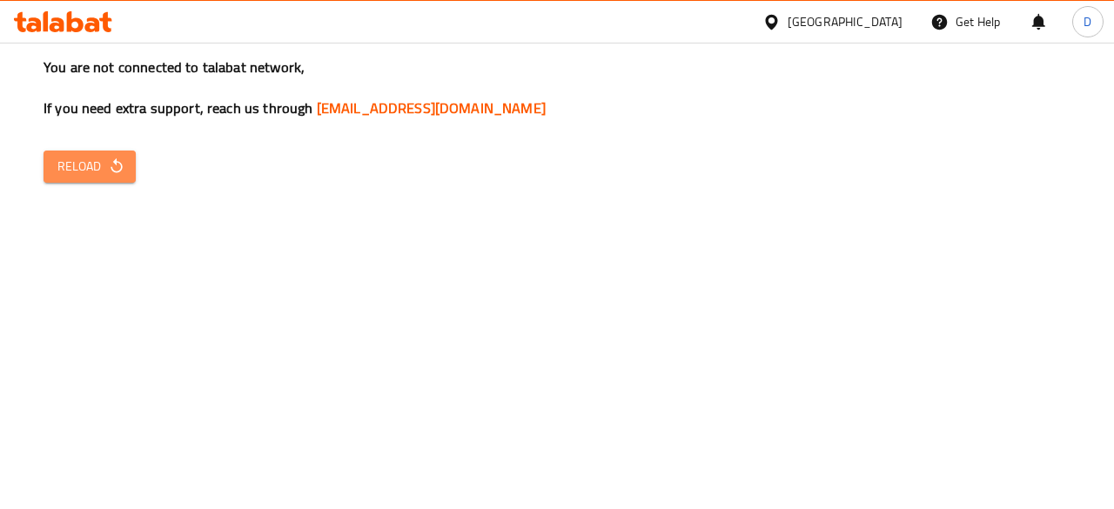
click at [111, 173] on icon "button" at bounding box center [116, 166] width 17 height 17
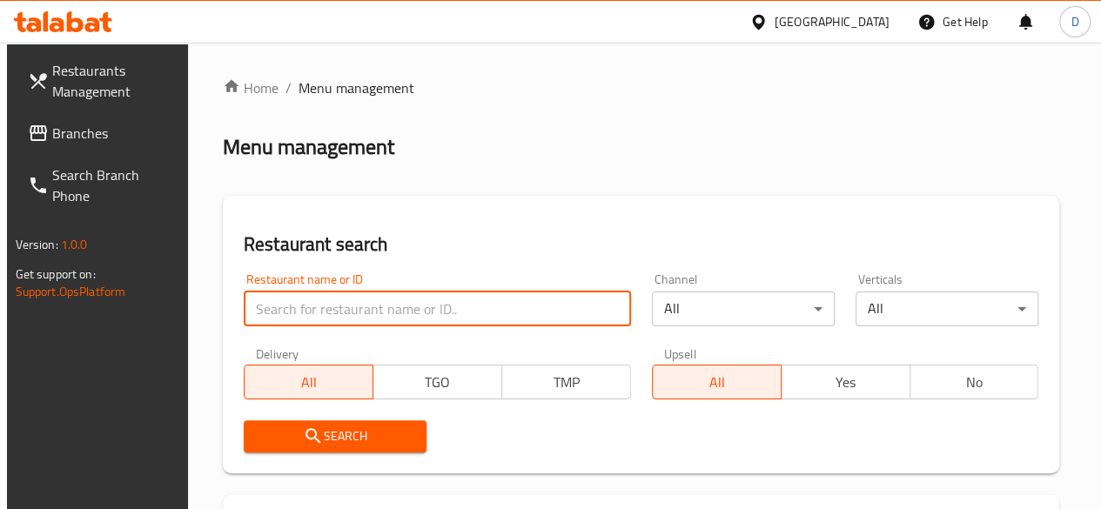
click at [331, 304] on input "search" at bounding box center [437, 309] width 387 height 35
paste input "[URL][DOMAIN_NAME]"
type input "[URL][DOMAIN_NAME]"
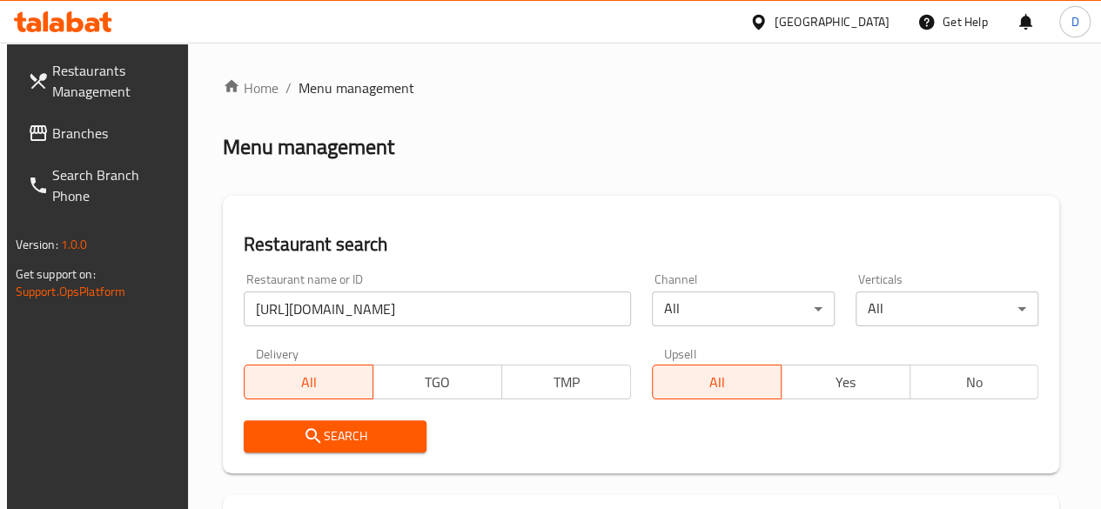
scroll to position [0, 0]
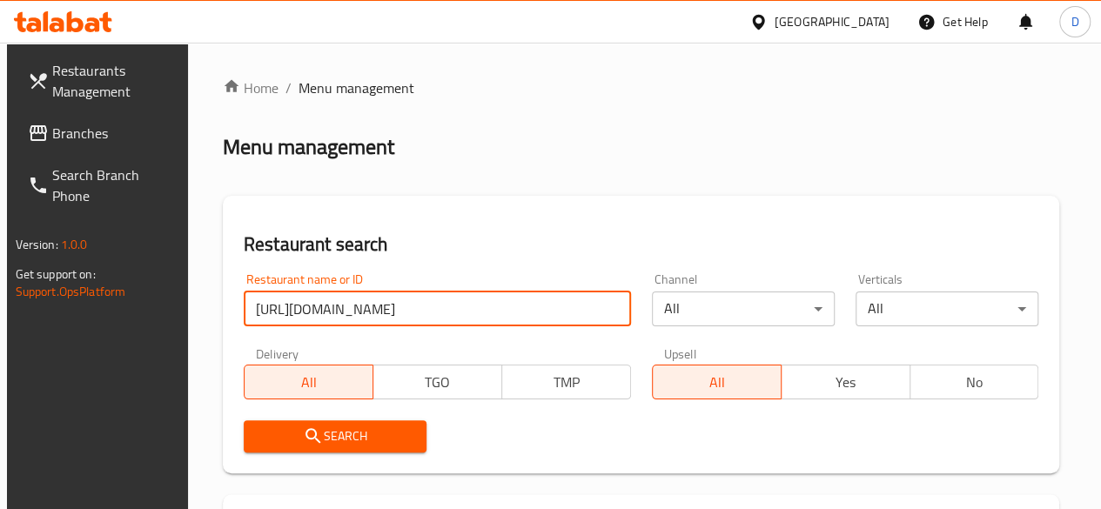
click at [406, 307] on input "https://drive.google.com/drive/folders/1cw9sCOmwf3BhHzt_SpF7dtISa7lqmTLk?usp=dr…" at bounding box center [437, 309] width 387 height 35
paste input "700322"
type input "700322"
click button "Search" at bounding box center [335, 436] width 183 height 32
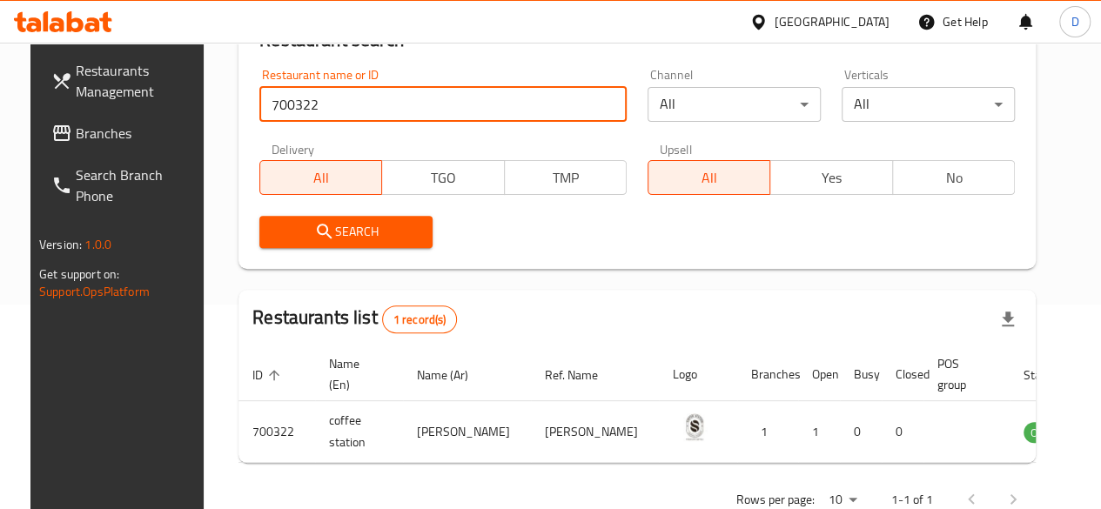
scroll to position [205, 0]
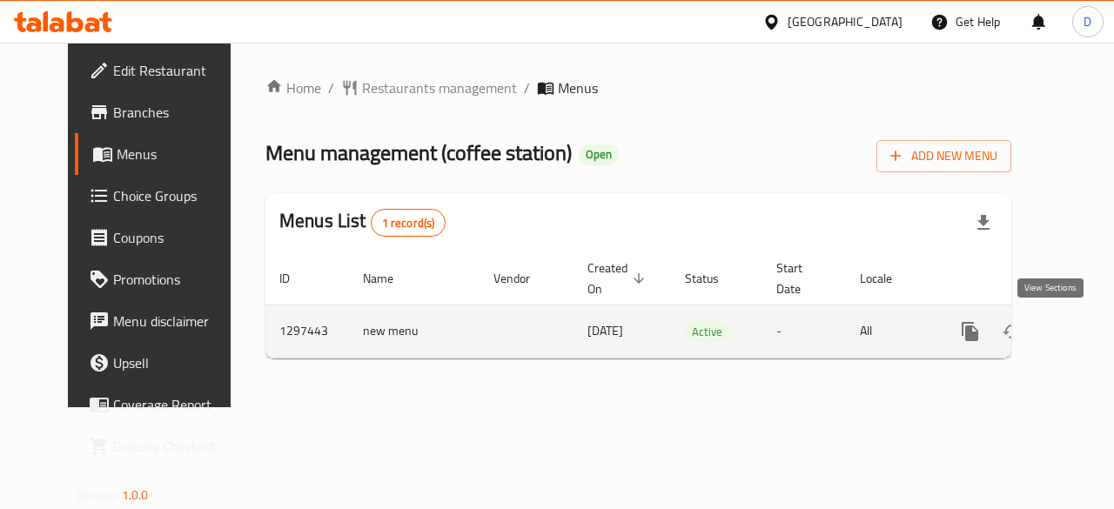
click at [1085, 334] on icon "enhanced table" at bounding box center [1095, 331] width 21 height 21
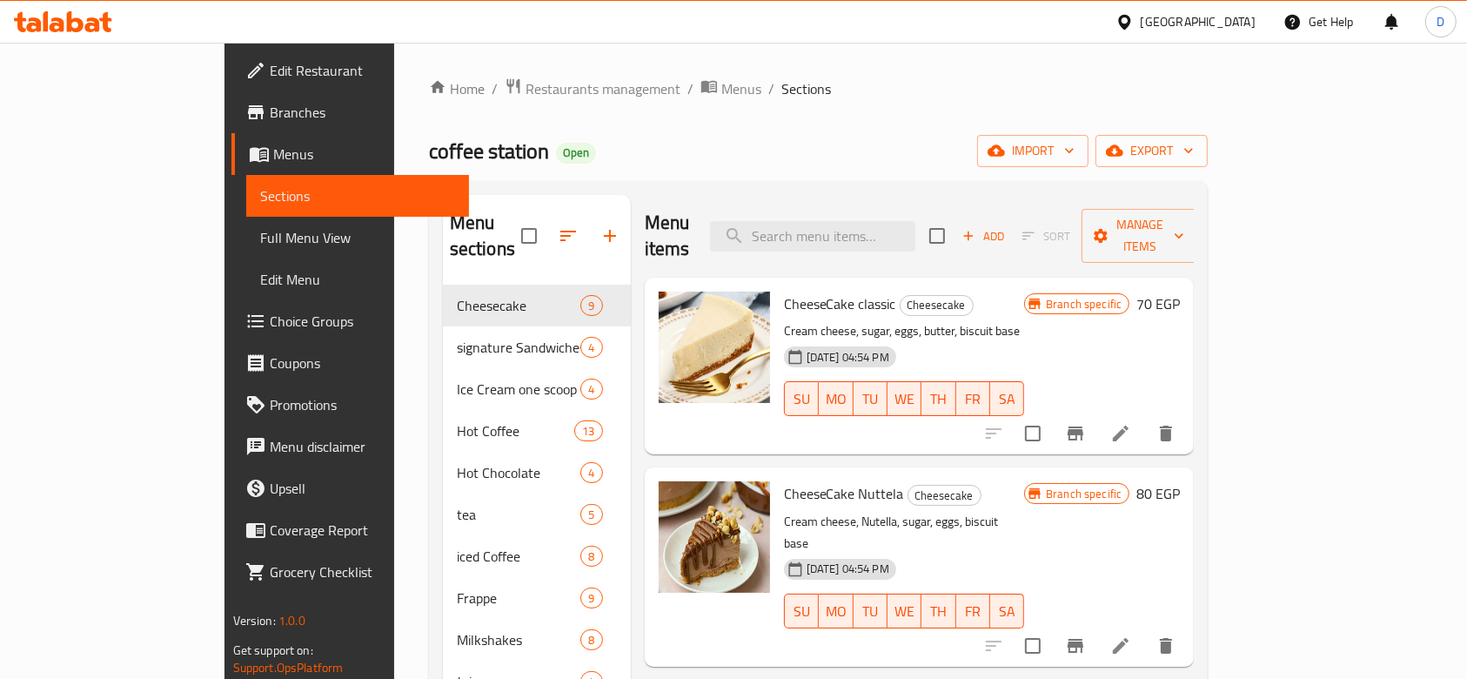
drag, startPoint x: 1067, startPoint y: 1, endPoint x: 1016, endPoint y: 98, distance: 110.2
click at [1016, 98] on ol "Home / Restaurants management / Menus / Sections" at bounding box center [819, 88] width 780 height 23
click at [907, 133] on div "Home / Restaurants management / Menus / Sections coffee station Open import exp…" at bounding box center [819, 483] width 780 height 813
click at [866, 114] on div "Home / Restaurants management / Menus / Sections coffee station Open import exp…" at bounding box center [819, 483] width 780 height 813
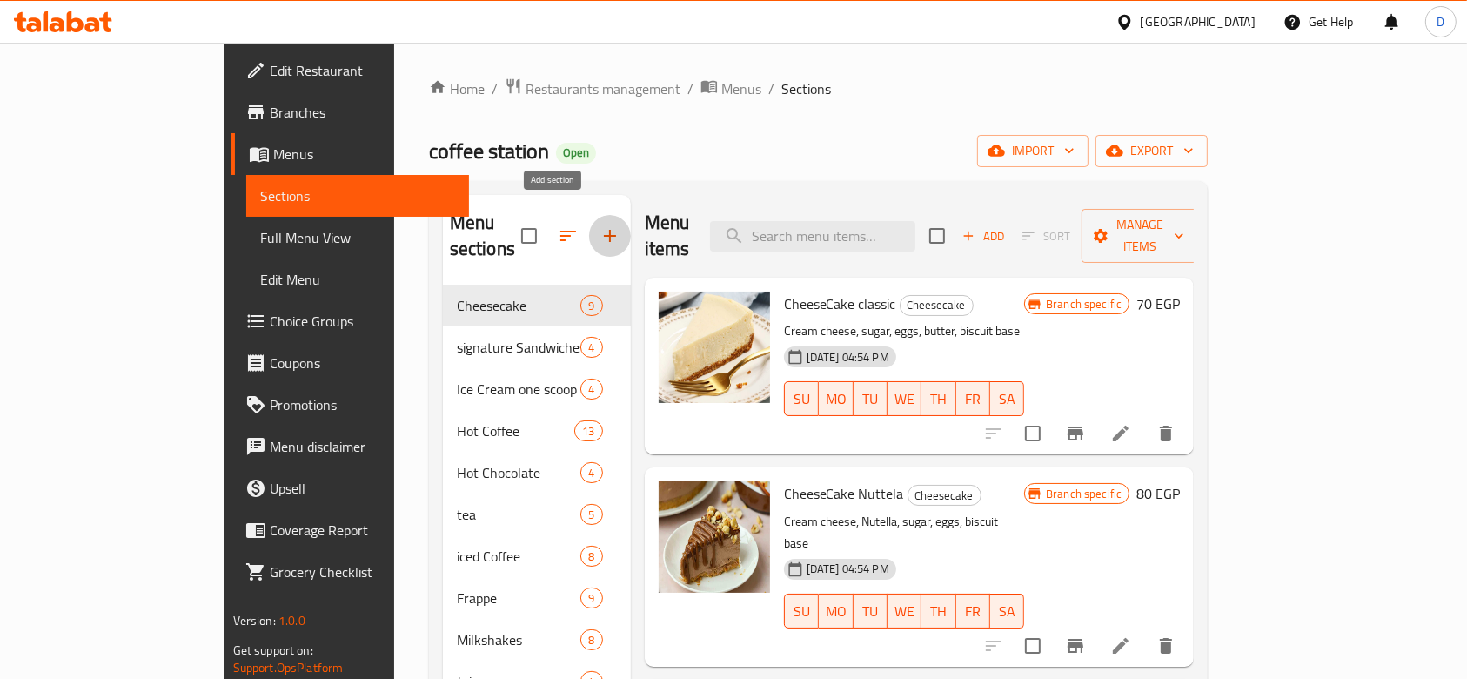
click at [600, 225] on icon "button" at bounding box center [610, 235] width 21 height 21
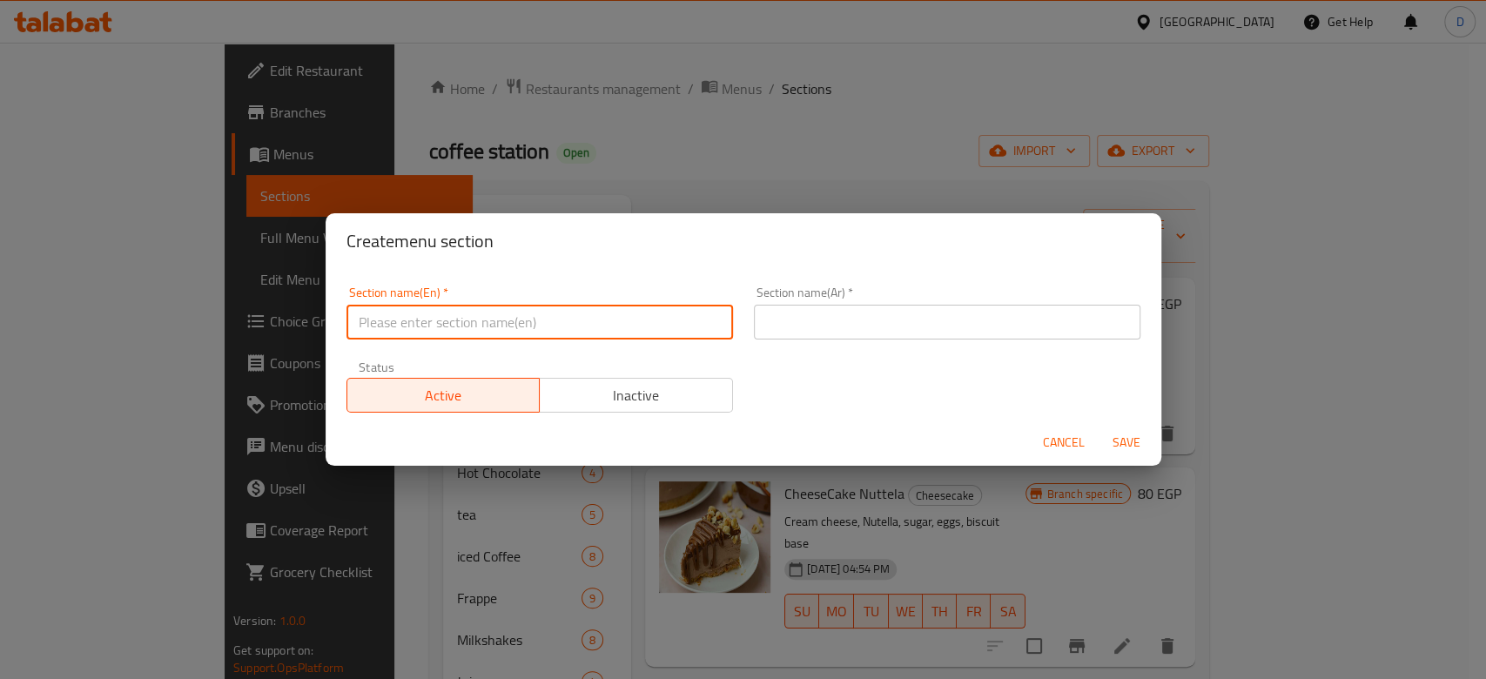
click at [517, 321] on input "text" at bounding box center [539, 322] width 386 height 35
type input "Offers"
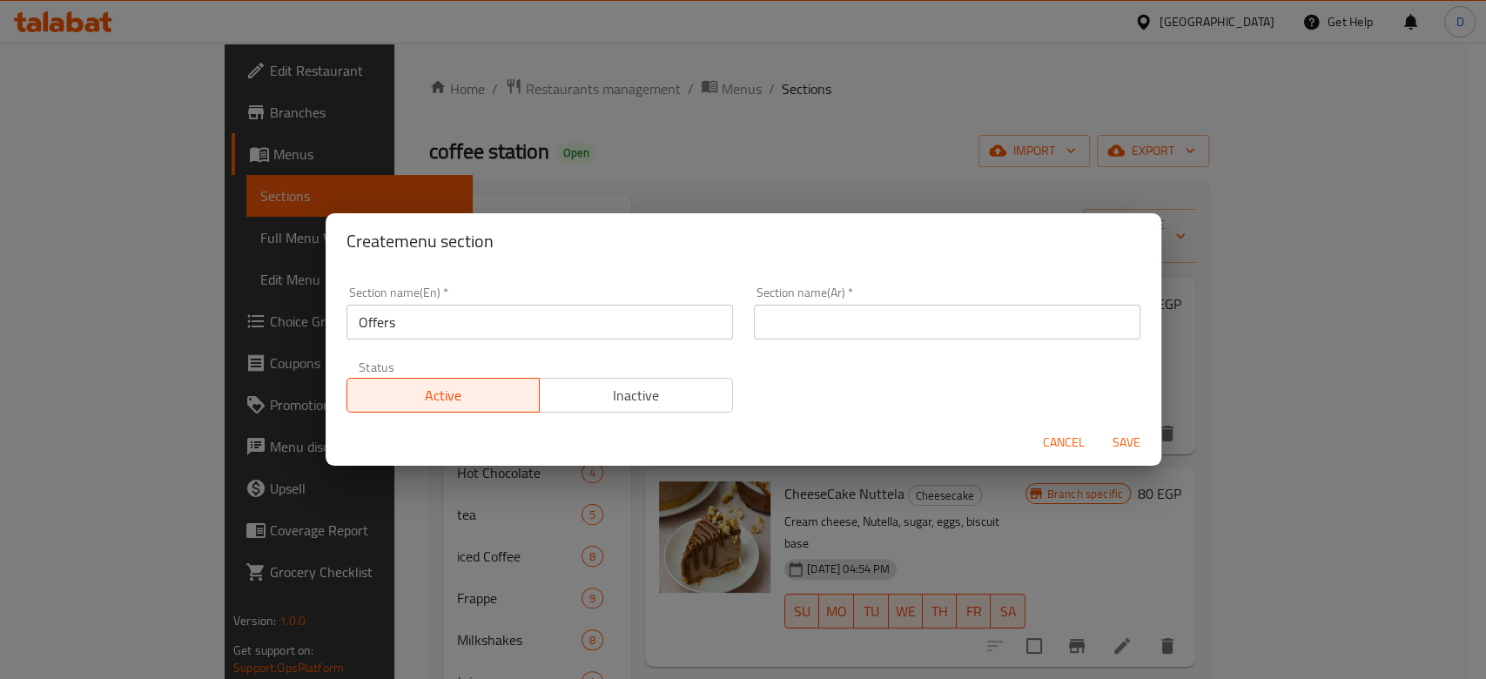
drag, startPoint x: 794, startPoint y: 340, endPoint x: 808, endPoint y: 321, distance: 23.7
click at [808, 321] on div "Section name(Ar)   * Section name(Ar) *" at bounding box center [946, 313] width 407 height 74
click at [808, 321] on input "text" at bounding box center [947, 322] width 386 height 35
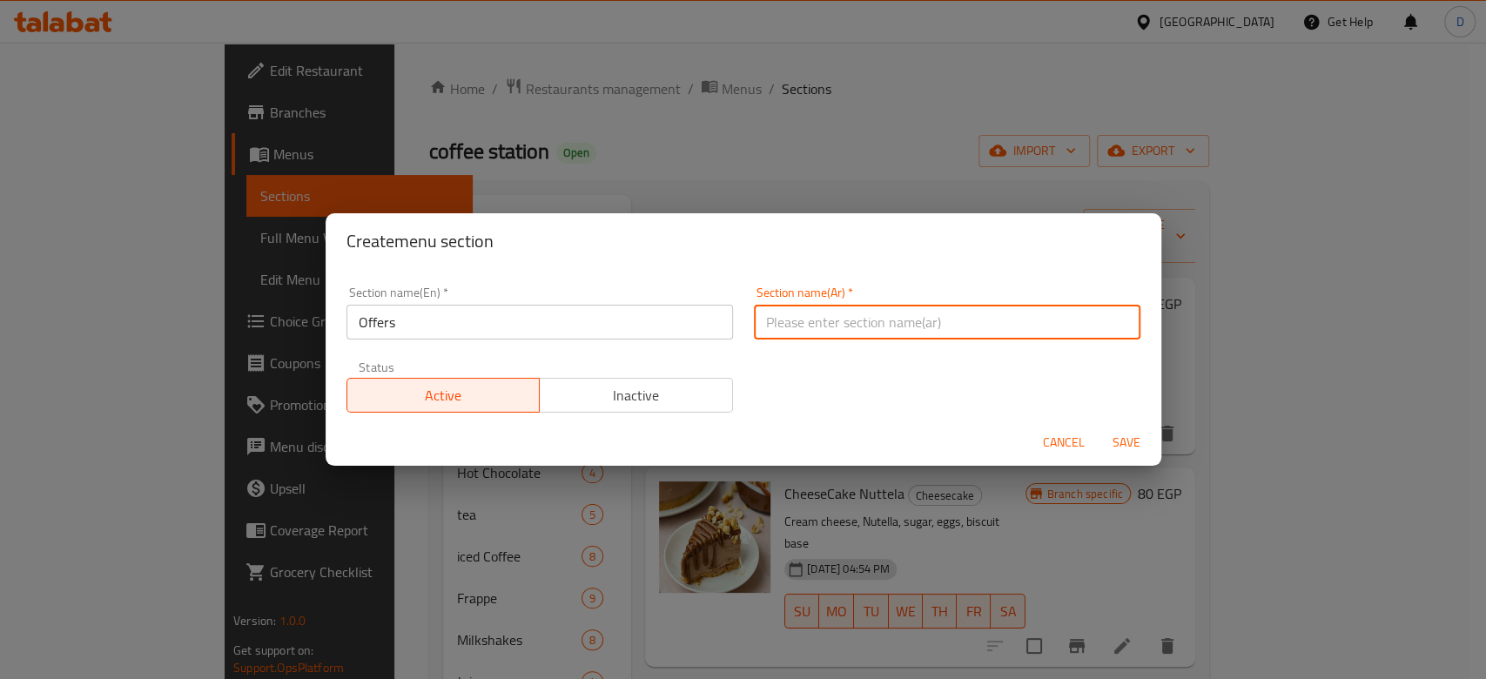
click at [808, 321] on input "text" at bounding box center [947, 322] width 386 height 35
type input "عروض"
click at [1100, 445] on span "Save" at bounding box center [1126, 443] width 42 height 22
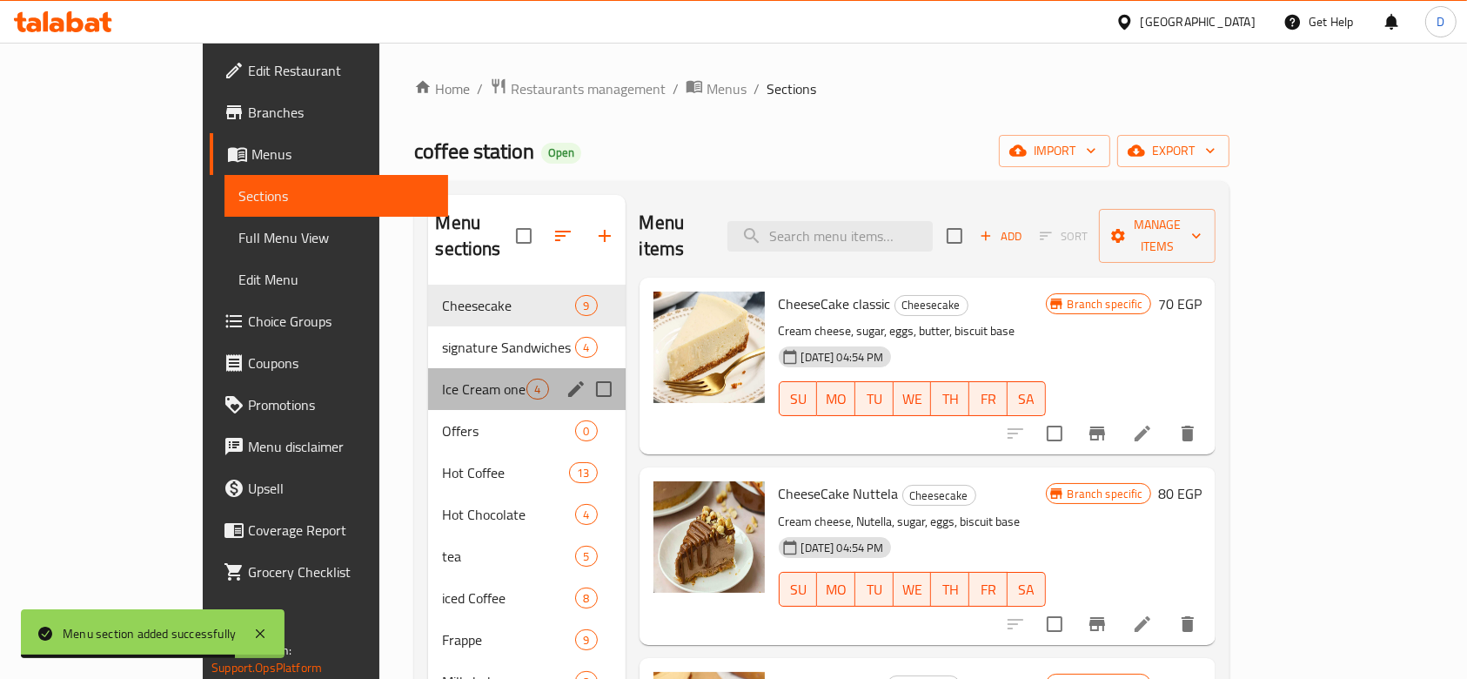
click at [428, 382] on div "Ice Cream one scoop 4" at bounding box center [526, 389] width 197 height 42
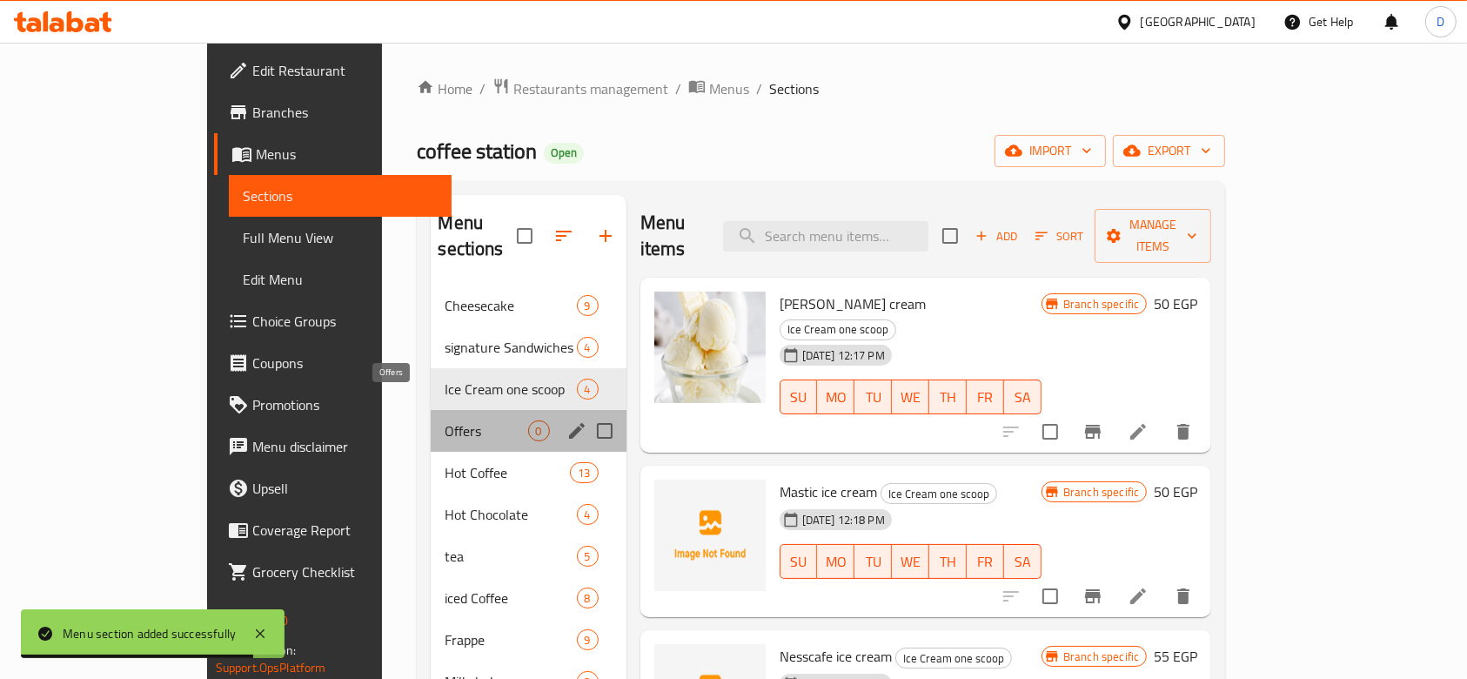
click at [445, 420] on span "Offers" at bounding box center [486, 430] width 83 height 21
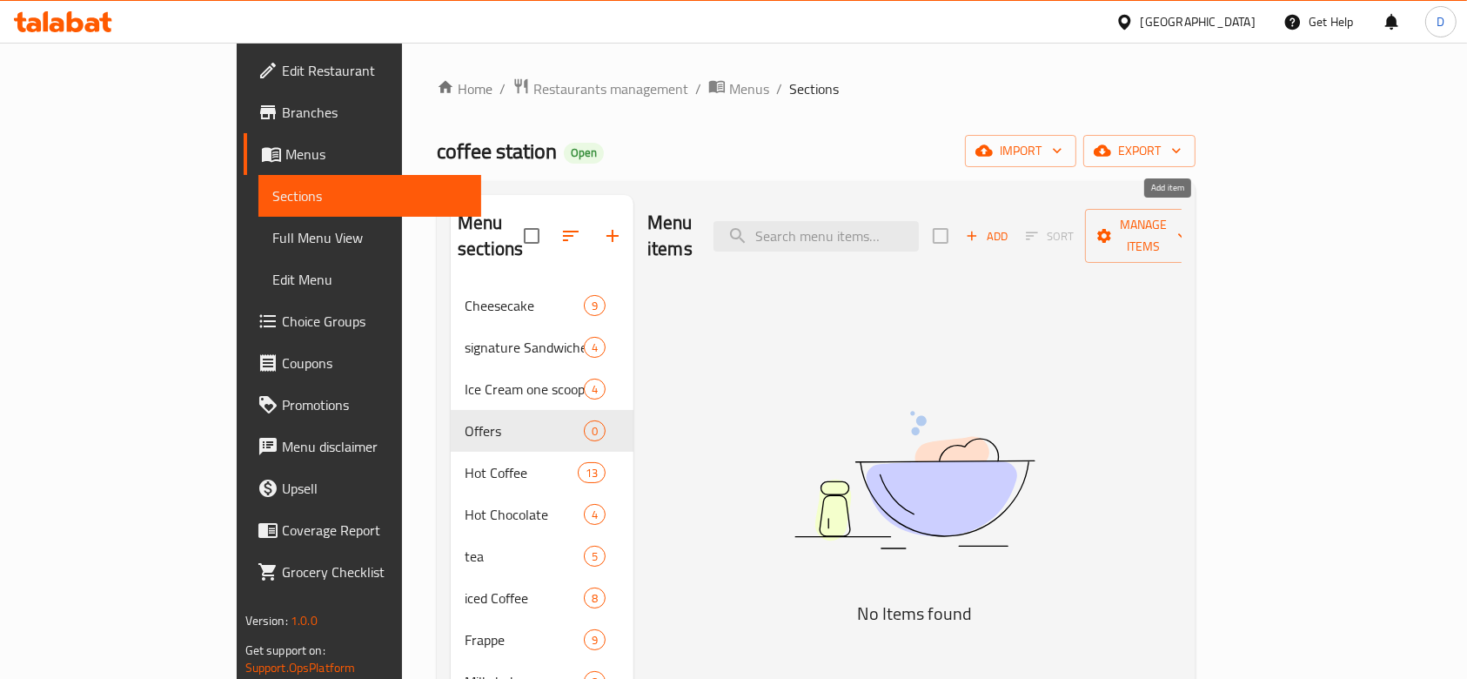
click at [1100, 214] on div "Add Sort Manage items" at bounding box center [1067, 236] width 269 height 54
click at [1010, 226] on span "Add" at bounding box center [986, 236] width 47 height 20
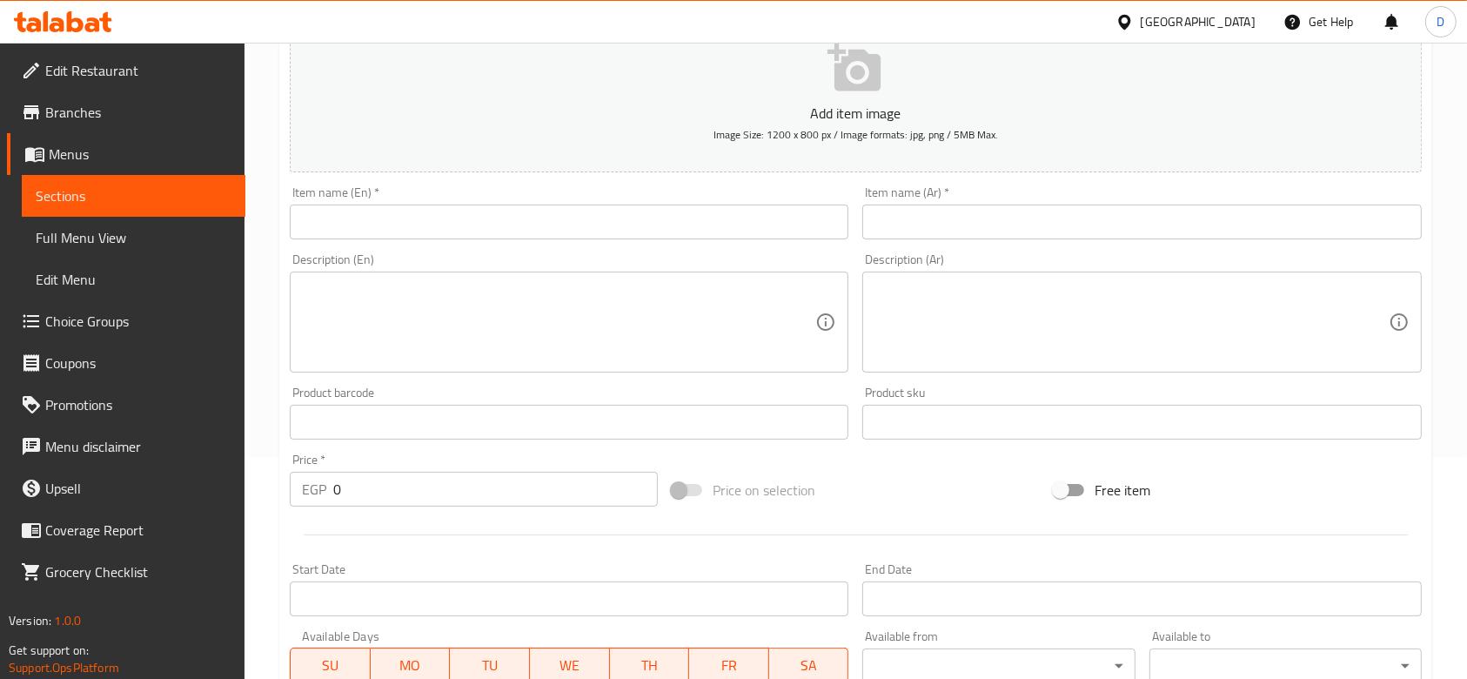
scroll to position [223, 0]
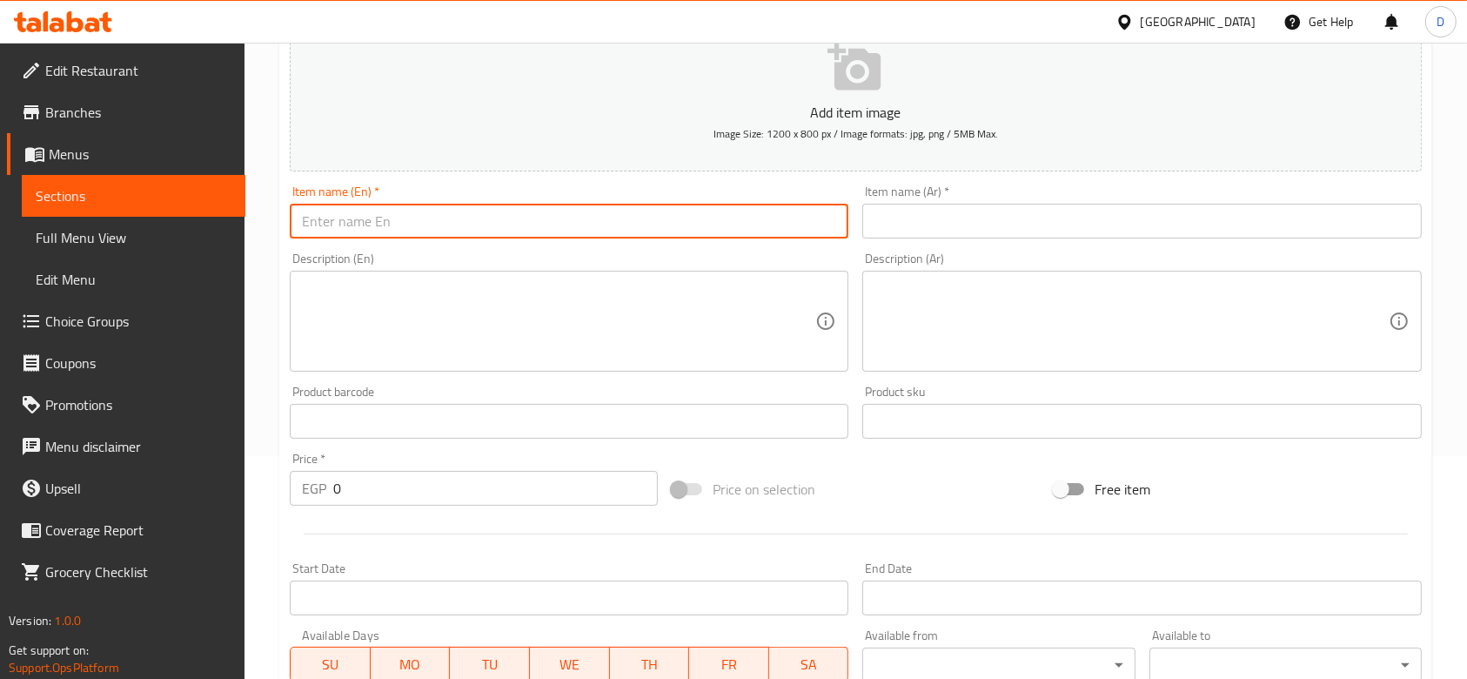
click at [614, 214] on input "text" at bounding box center [569, 221] width 559 height 35
type input "offer 1"
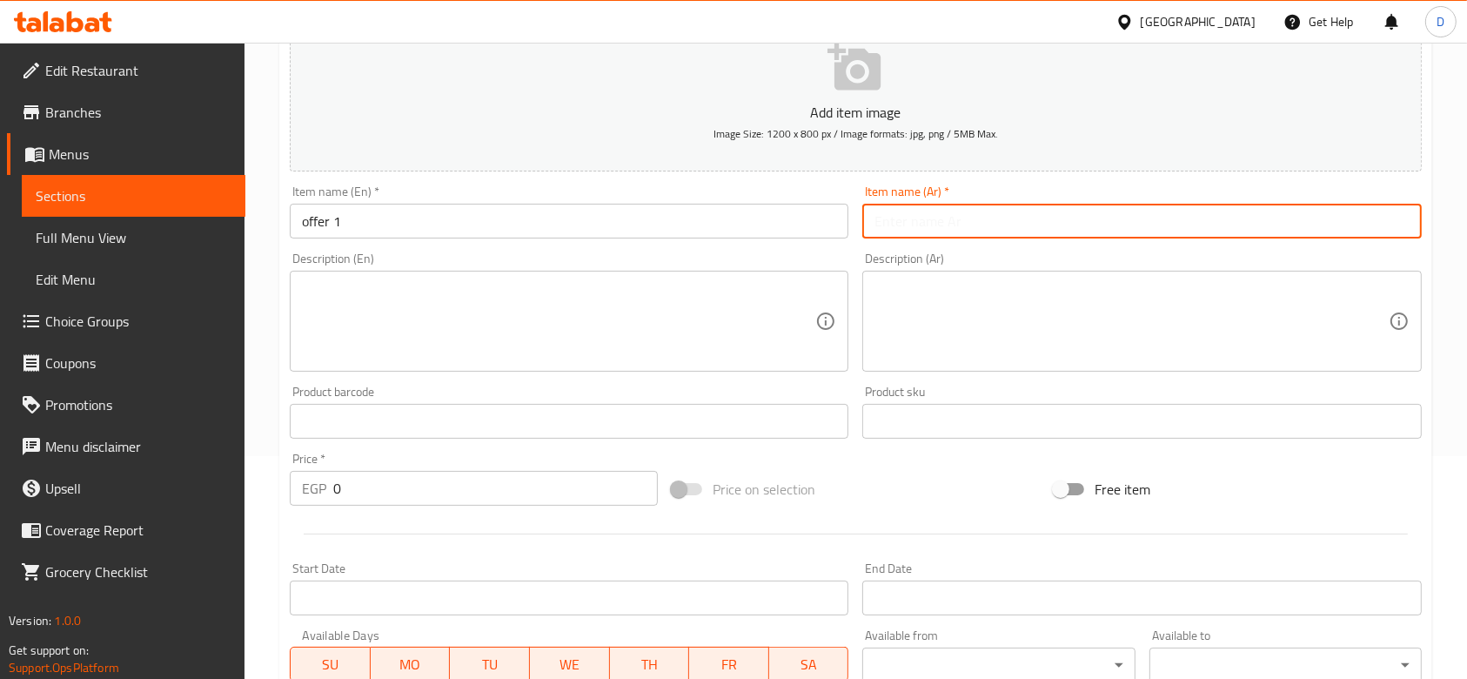
click at [909, 214] on input "text" at bounding box center [1141, 221] width 559 height 35
drag, startPoint x: 930, startPoint y: 219, endPoint x: 883, endPoint y: 222, distance: 47.1
click at [883, 222] on input "عرض المصيف ١" at bounding box center [1141, 221] width 559 height 35
type input "عرض ١"
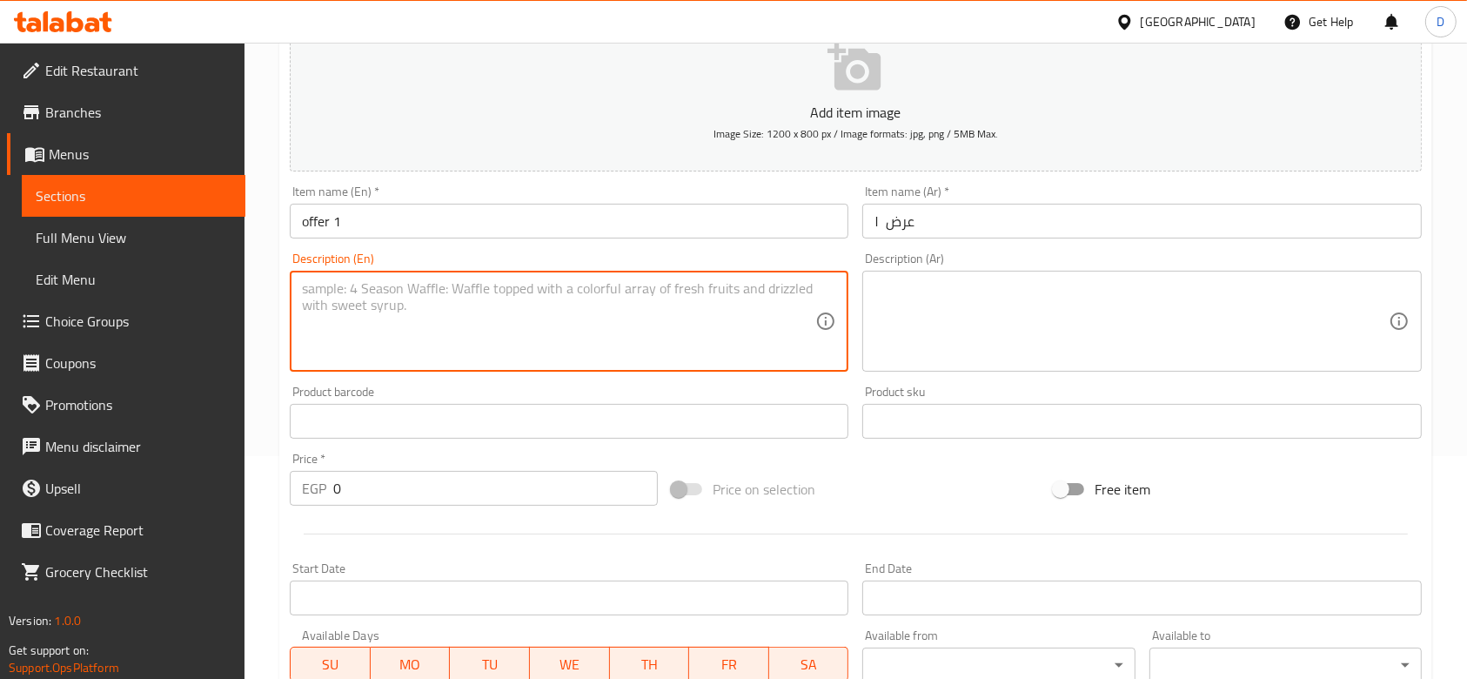
click at [607, 346] on textarea at bounding box center [558, 321] width 513 height 83
drag, startPoint x: 492, startPoint y: 292, endPoint x: 282, endPoint y: 283, distance: 210.0
click at [283, 284] on div "Description (En) cheesecake + hot drink Description (En)" at bounding box center [569, 311] width 573 height 133
type textarea "cheesecake + hot drink"
click at [926, 302] on textarea at bounding box center [1131, 321] width 513 height 83
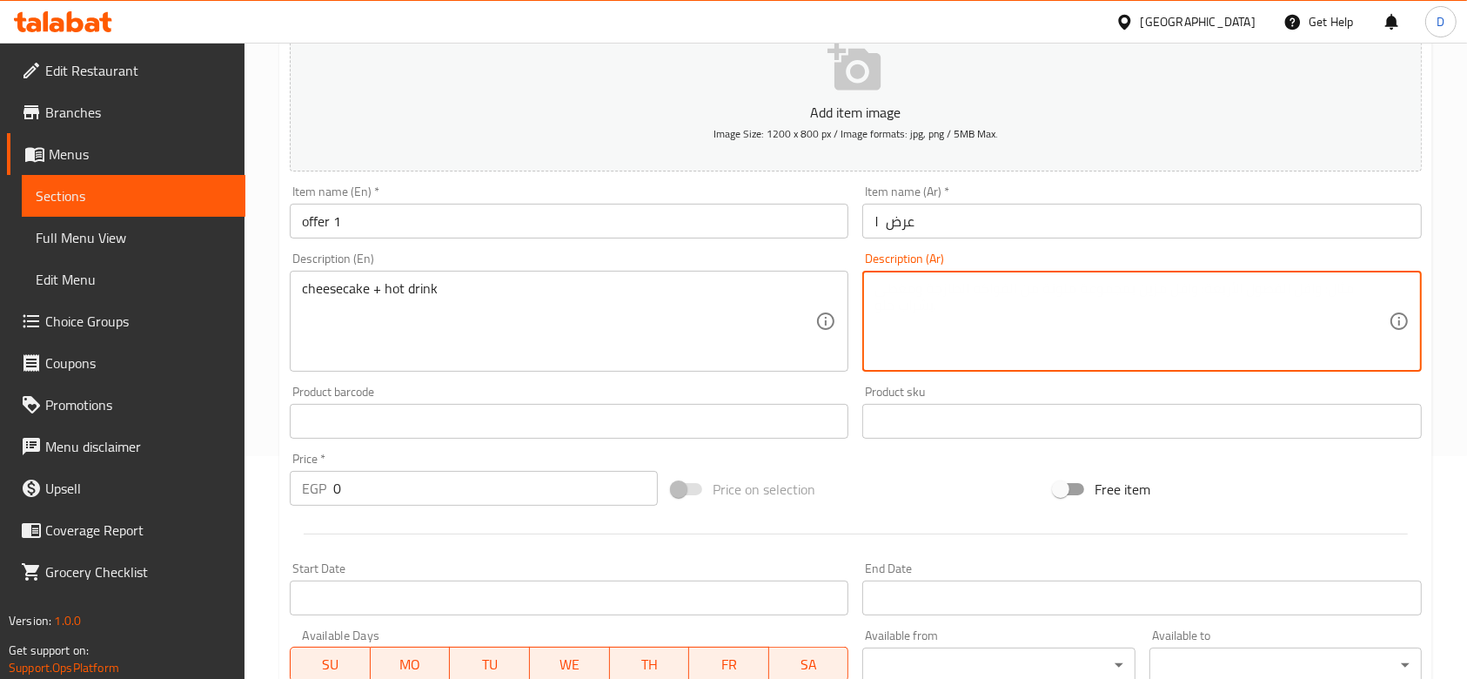
paste textarea "تشيز كيك + مشروب ساخن"
type textarea "تشيز كيك + مشروب ساخن"
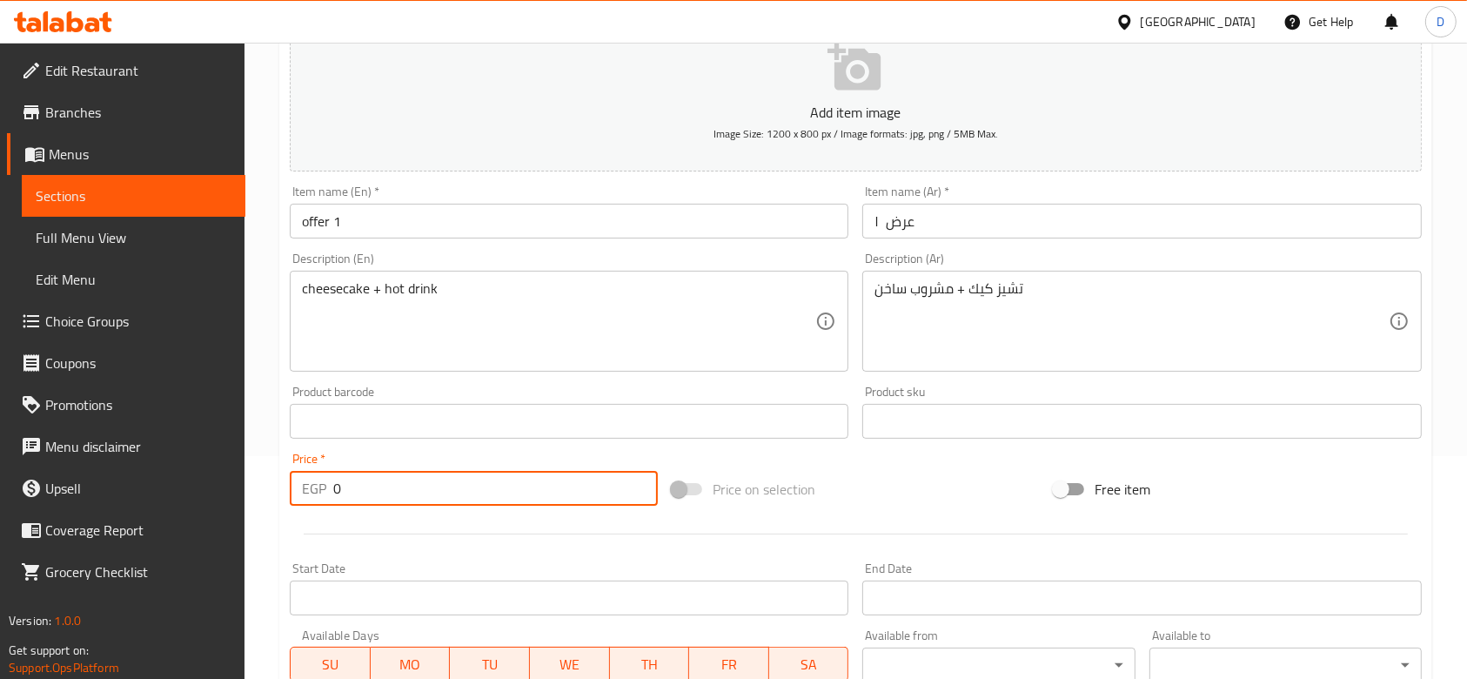
click at [529, 492] on input "0" at bounding box center [495, 488] width 325 height 35
type input "130"
click at [842, 499] on div "Price on selection" at bounding box center [856, 489] width 382 height 47
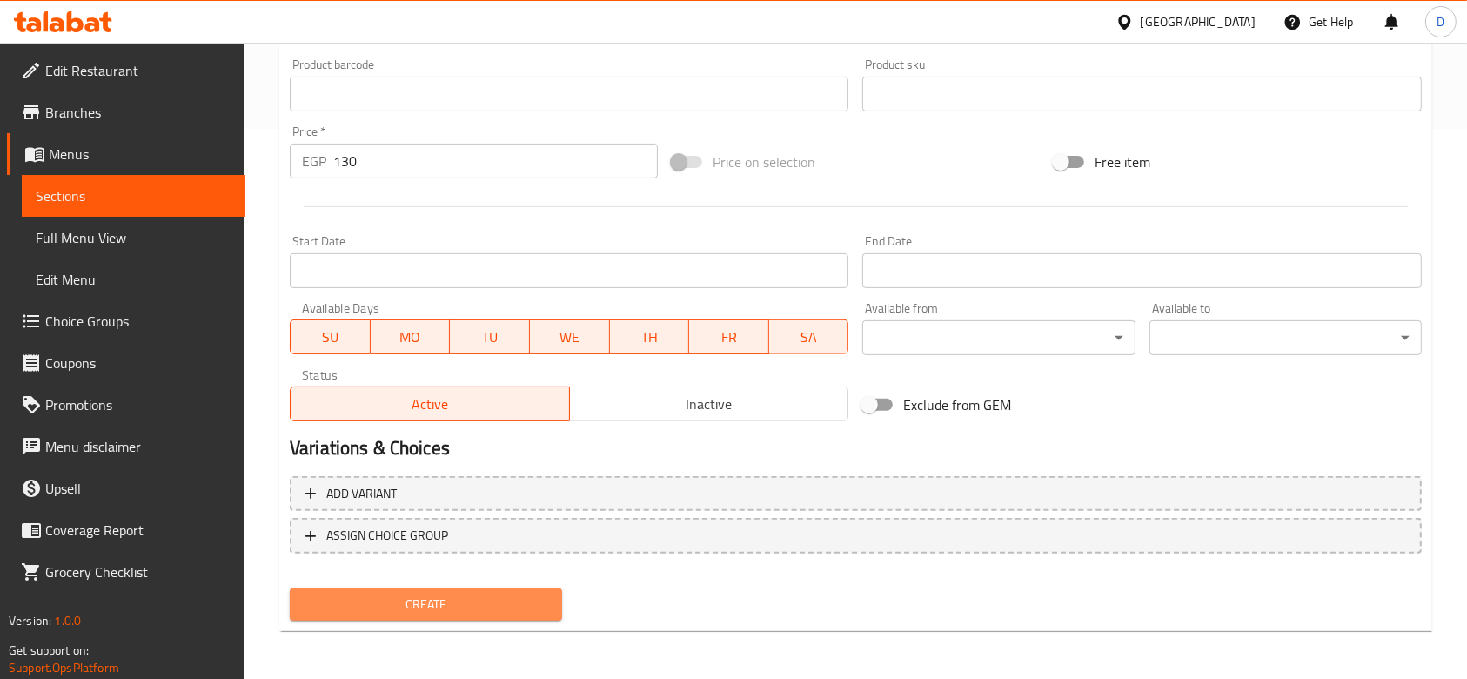
click at [469, 508] on span "Create" at bounding box center [426, 605] width 245 height 22
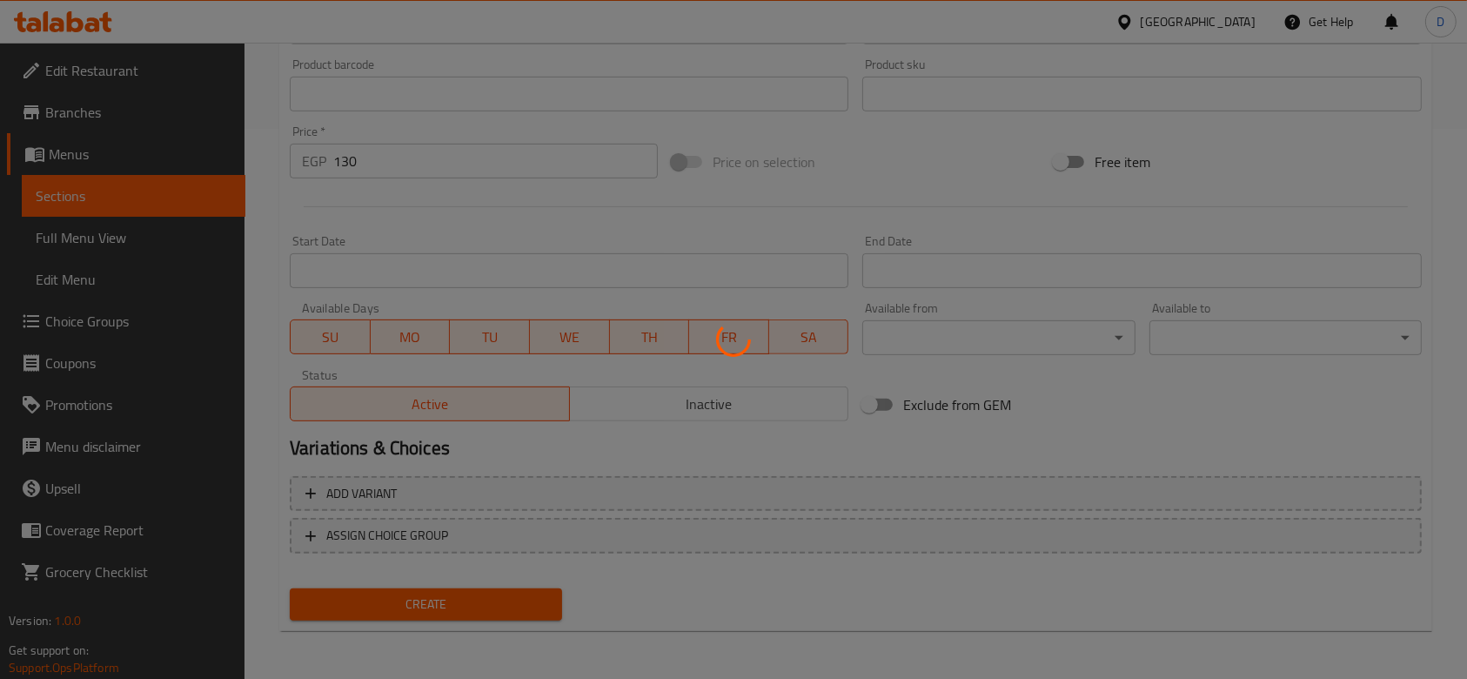
type input "0"
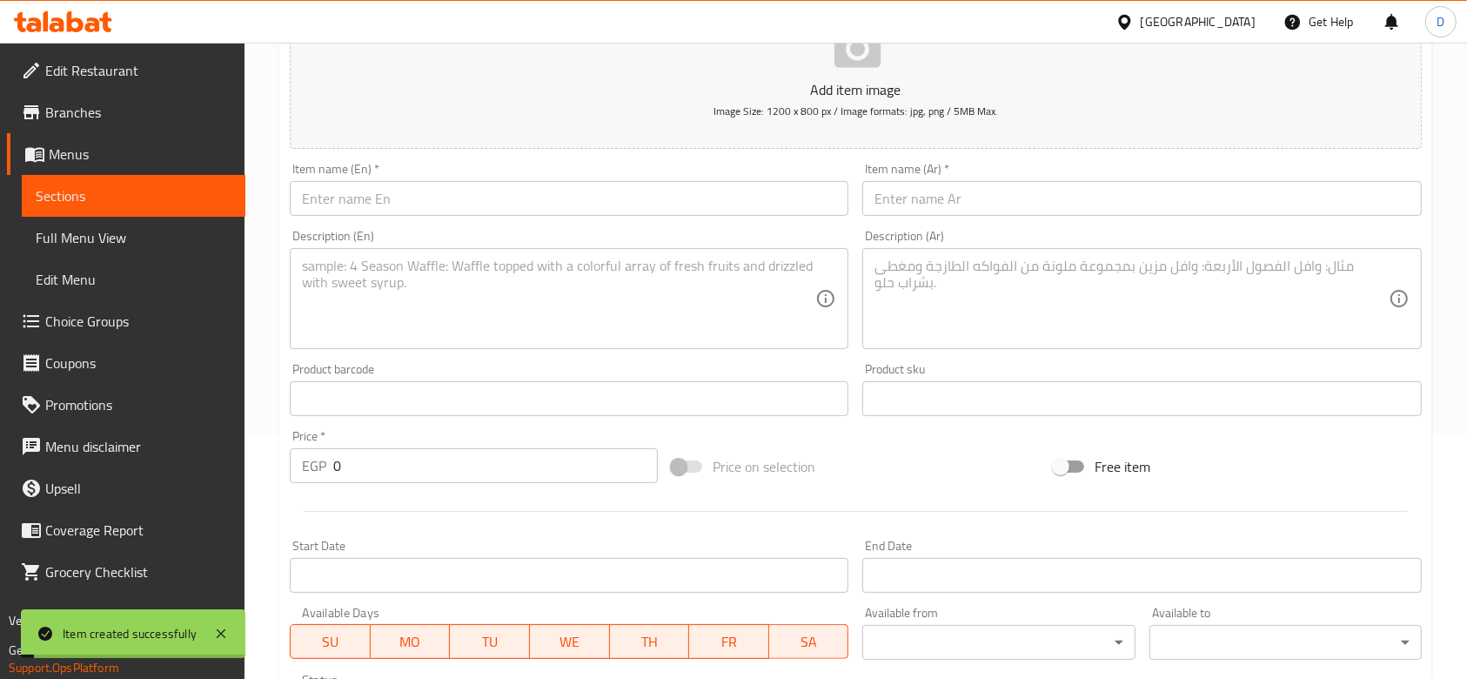
scroll to position [237, 0]
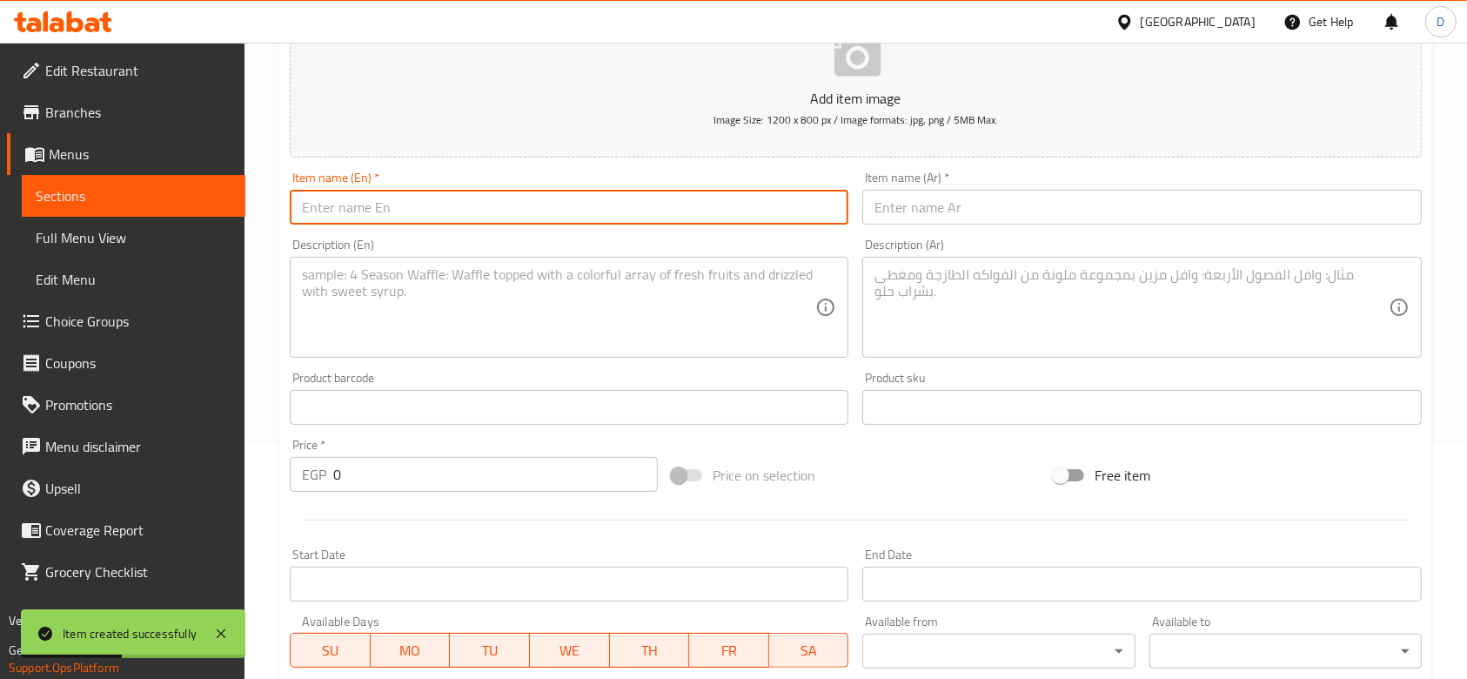
click at [634, 198] on input "text" at bounding box center [569, 207] width 559 height 35
drag, startPoint x: 354, startPoint y: 205, endPoint x: 269, endPoint y: 196, distance: 85.8
click at [269, 196] on div "Home / Restaurants management / Menus / Sections / item / create Offers section…" at bounding box center [856, 399] width 1223 height 1187
click at [364, 194] on input "Offer 1" at bounding box center [569, 207] width 559 height 35
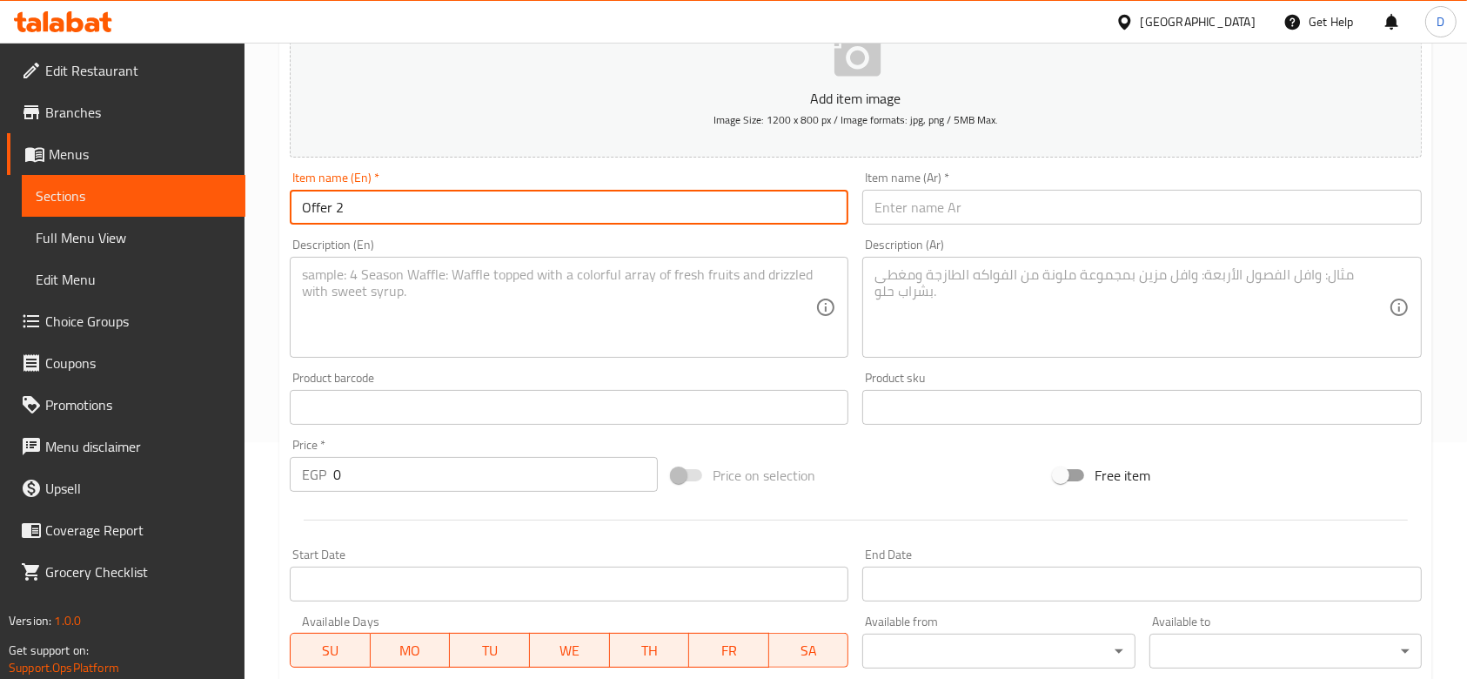
type input "Offer 2"
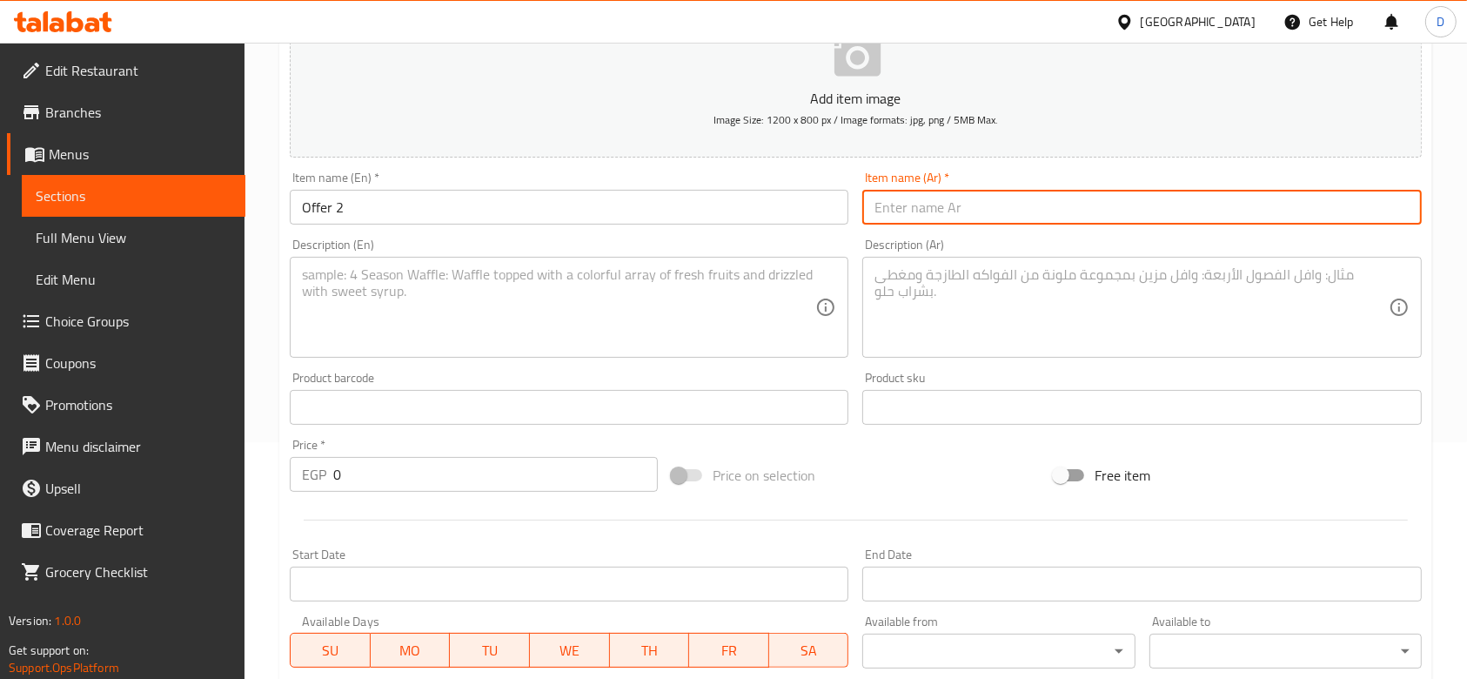
click at [929, 200] on input "text" at bounding box center [1141, 207] width 559 height 35
drag, startPoint x: 933, startPoint y: 205, endPoint x: 829, endPoint y: 203, distance: 103.6
click at [829, 203] on div "Add item image Image Size: 1200 x 800 px / Image formats: jpg, png / 5MB Max. I…" at bounding box center [856, 366] width 1146 height 750
click at [877, 210] on input "عرض١" at bounding box center [1141, 207] width 559 height 35
type input "عرض2"
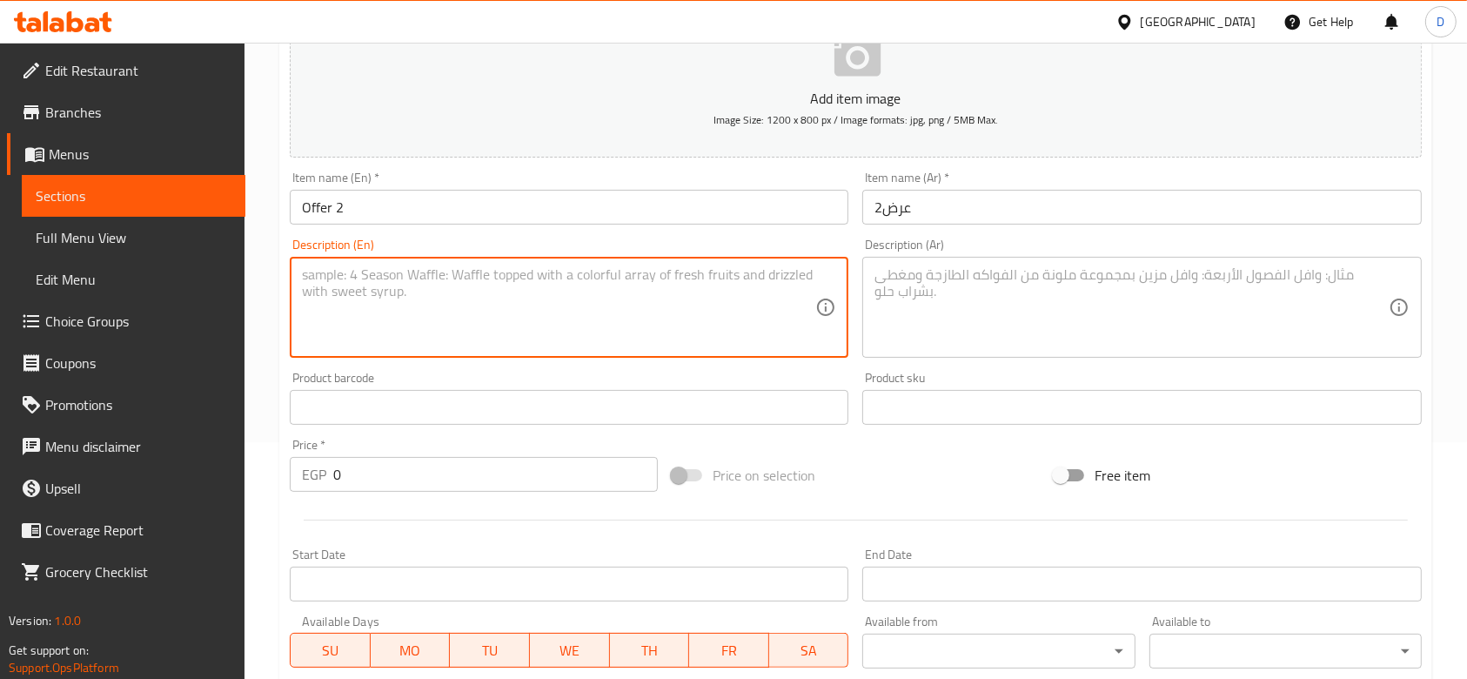
click at [743, 305] on textarea at bounding box center [558, 307] width 513 height 83
click at [321, 269] on textarea "sanwich" at bounding box center [558, 307] width 513 height 83
click at [383, 271] on textarea "sandwich" at bounding box center [558, 307] width 513 height 83
drag, startPoint x: 480, startPoint y: 279, endPoint x: 285, endPoint y: 272, distance: 195.1
click at [285, 272] on div "Description (En) sandwich+ cold drink Description (En)" at bounding box center [569, 298] width 573 height 133
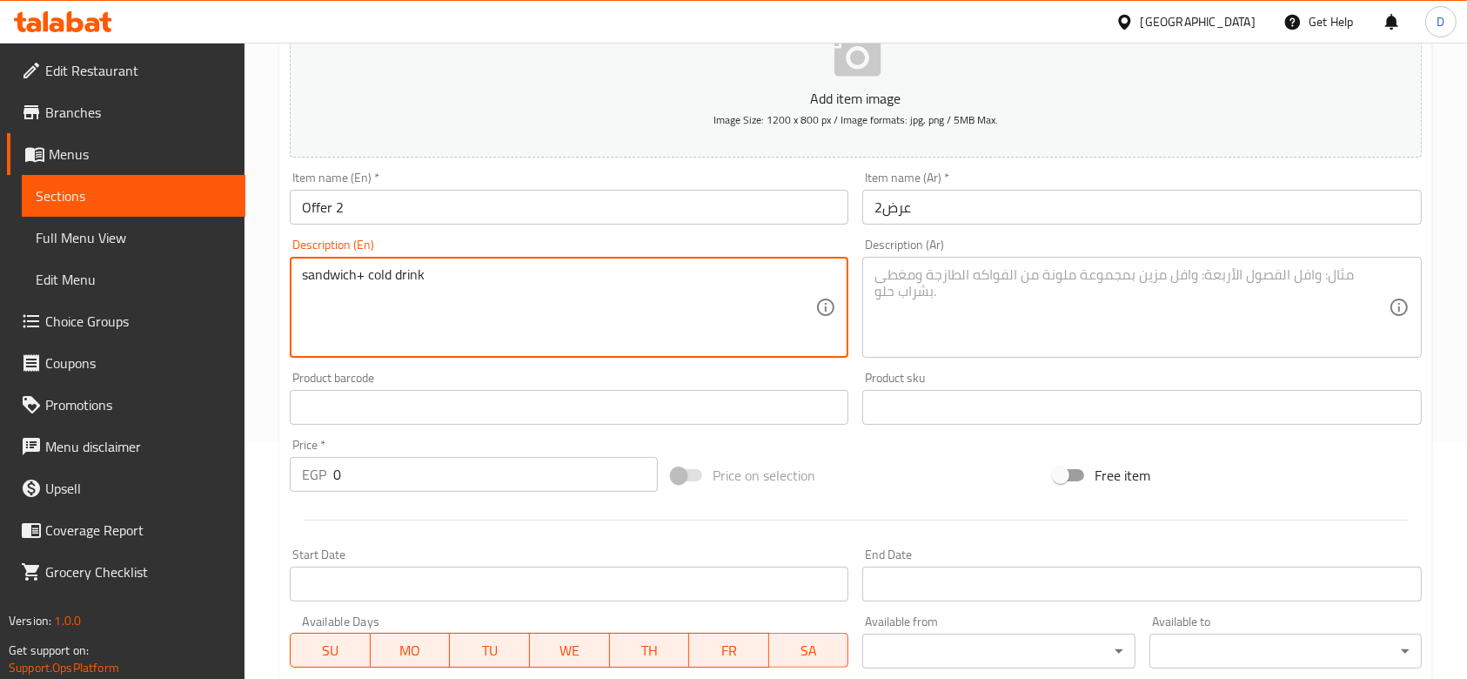
type textarea "sandwich+ cold drink"
click at [999, 317] on textarea at bounding box center [1131, 307] width 513 height 83
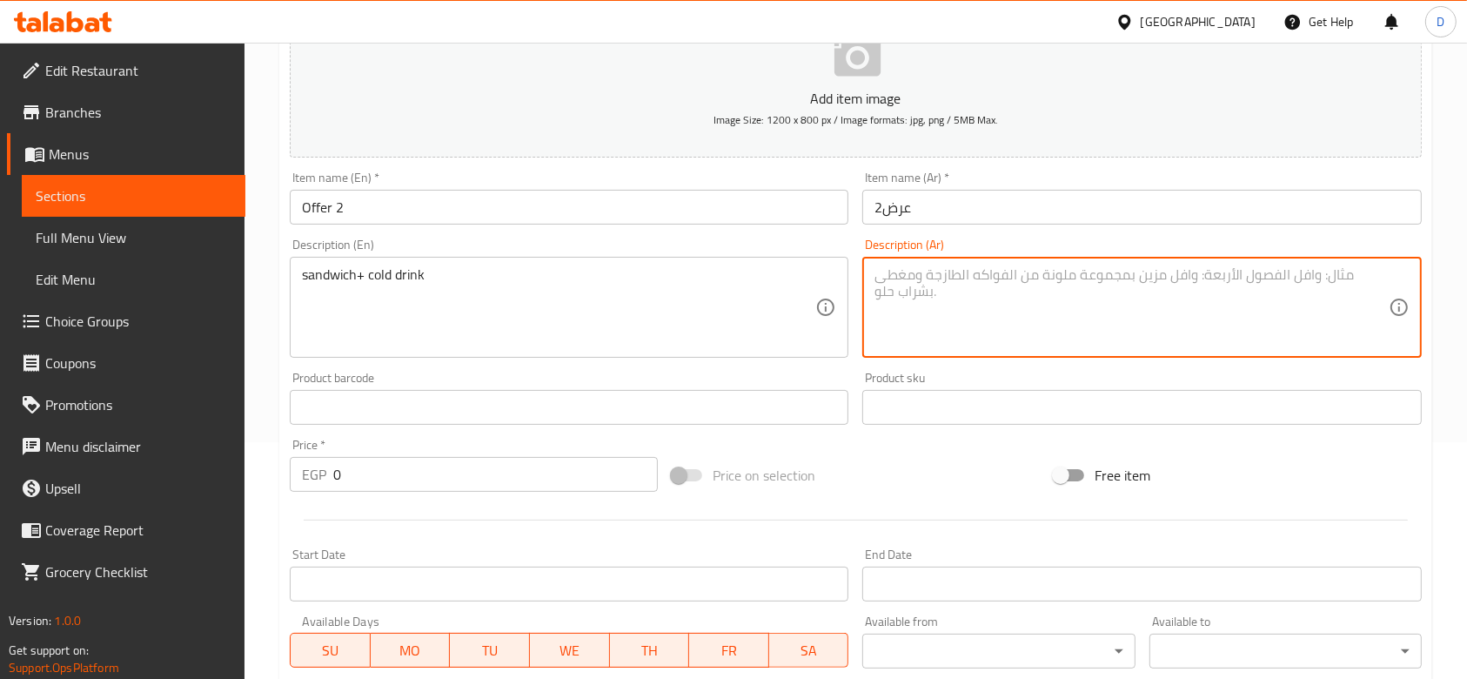
paste textarea "ساندويتش + مشروب بارد"
type textarea "ساندويتش + مشروب بارد"
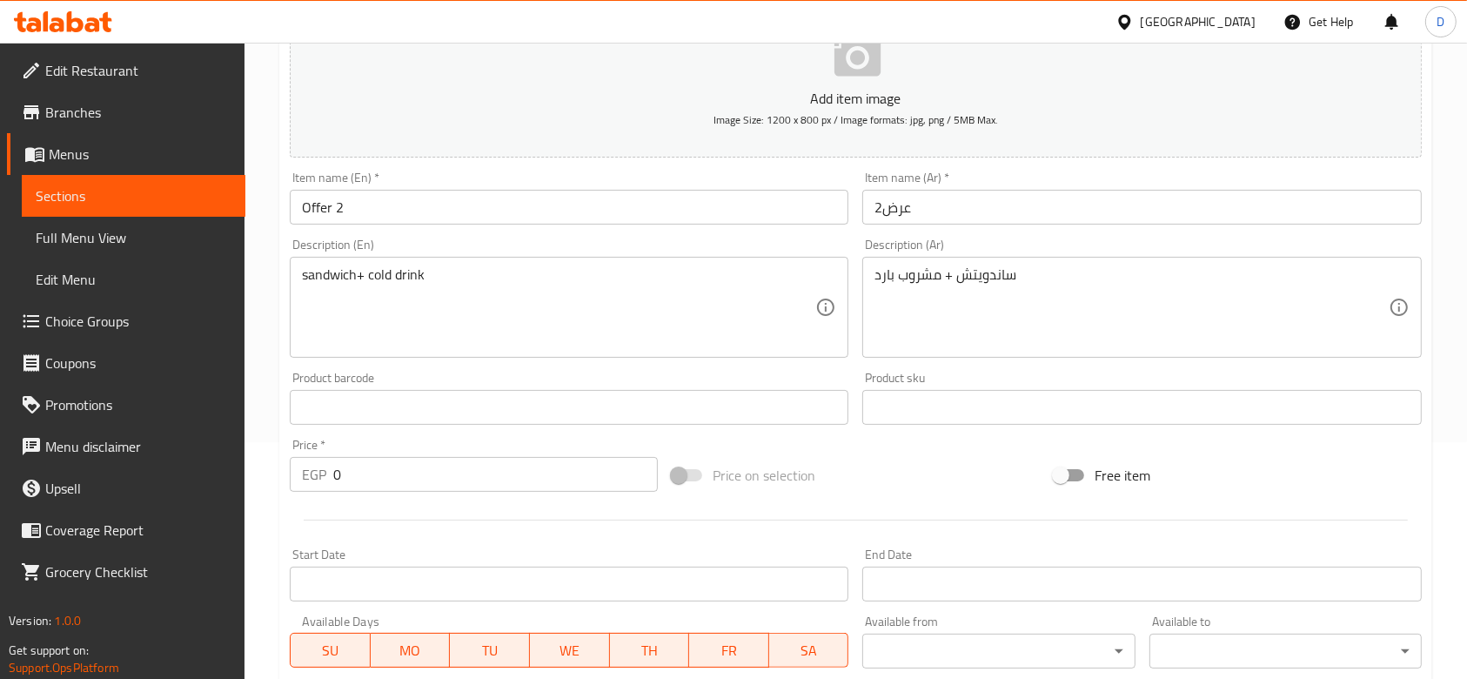
drag, startPoint x: 466, startPoint y: 493, endPoint x: 480, endPoint y: 481, distance: 17.9
click at [480, 481] on div "Price   * EGP 0 Price *" at bounding box center [474, 465] width 382 height 67
click at [480, 481] on input "0" at bounding box center [495, 474] width 325 height 35
type input "140"
click at [934, 454] on div "Price on selection" at bounding box center [856, 475] width 382 height 47
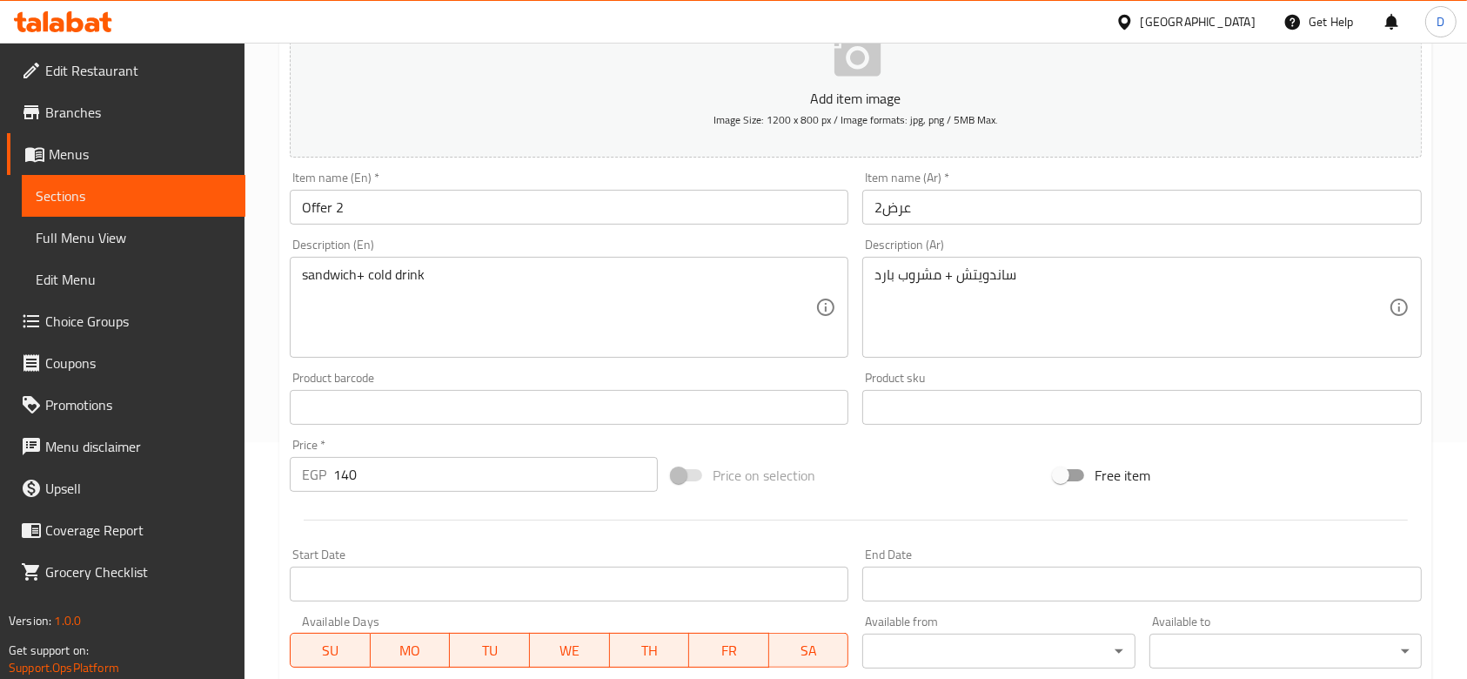
scroll to position [550, 0]
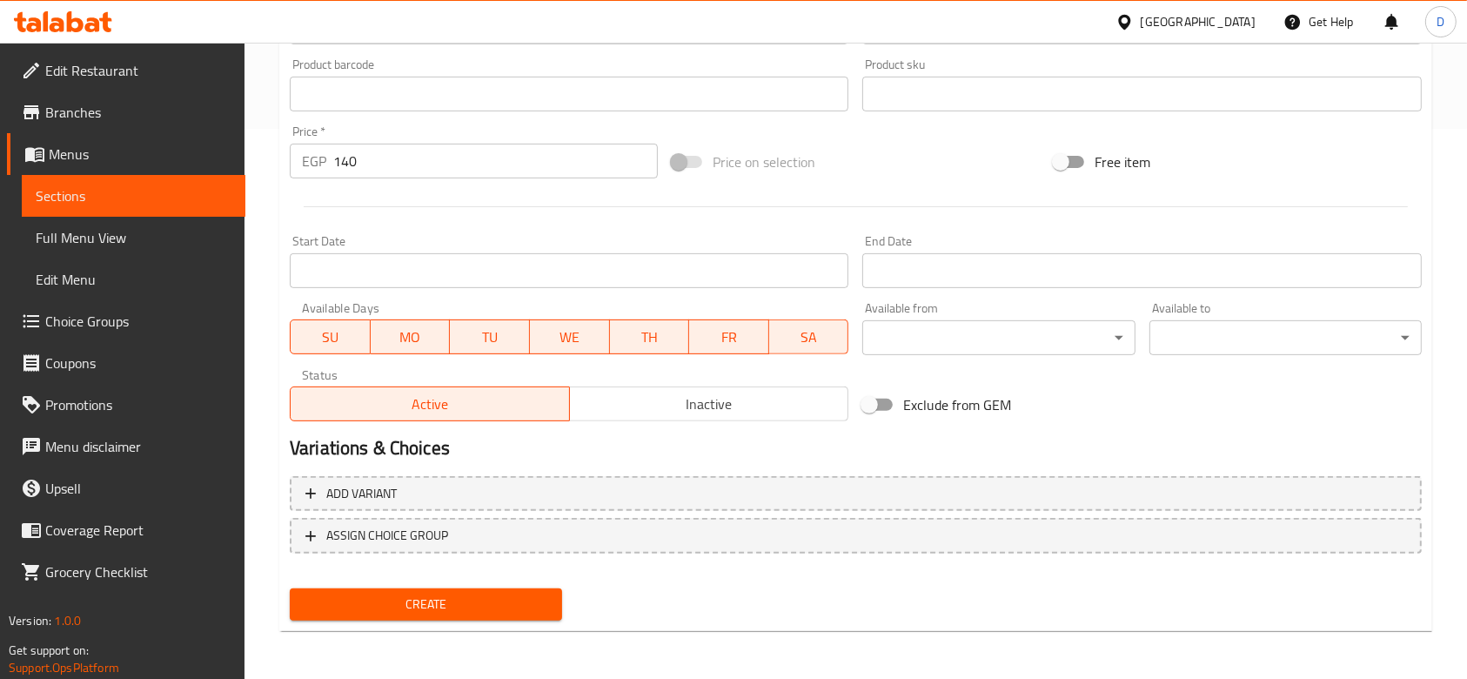
click at [532, 508] on span "Create" at bounding box center [426, 605] width 245 height 22
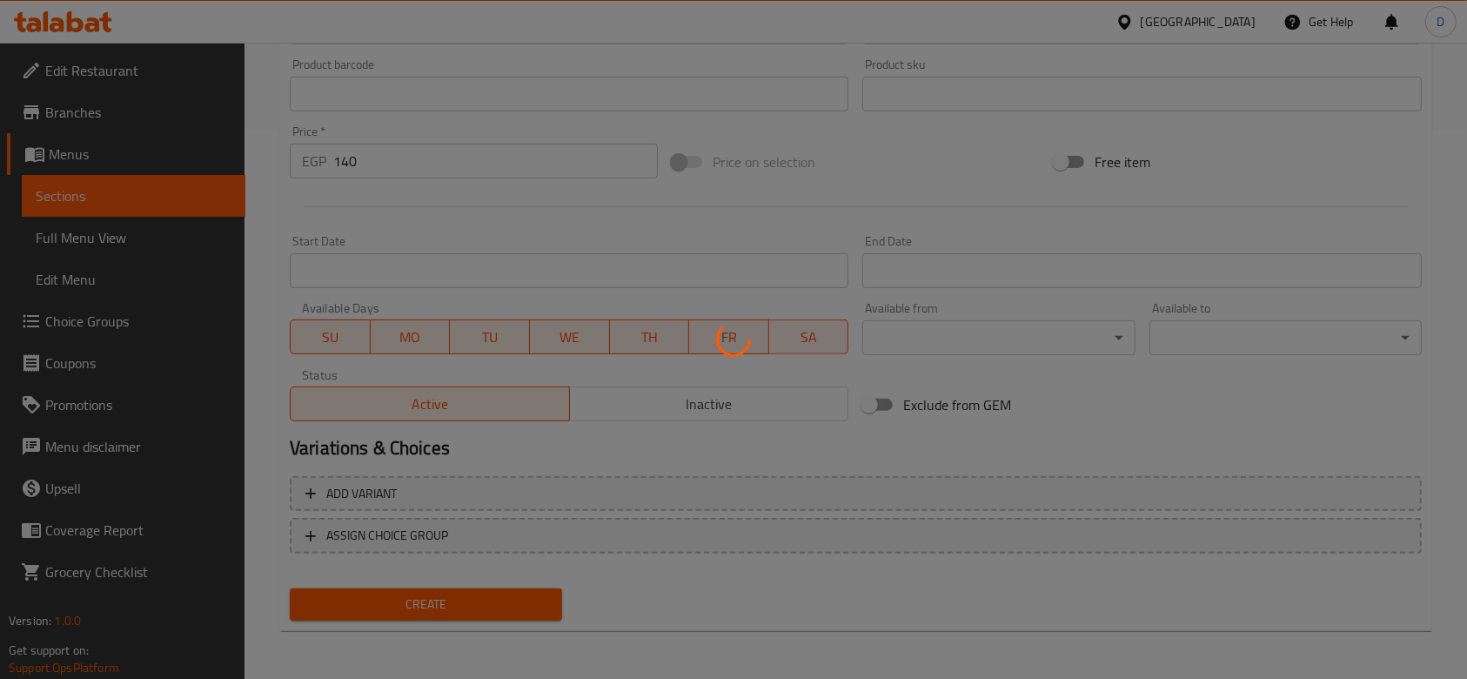
type input "0"
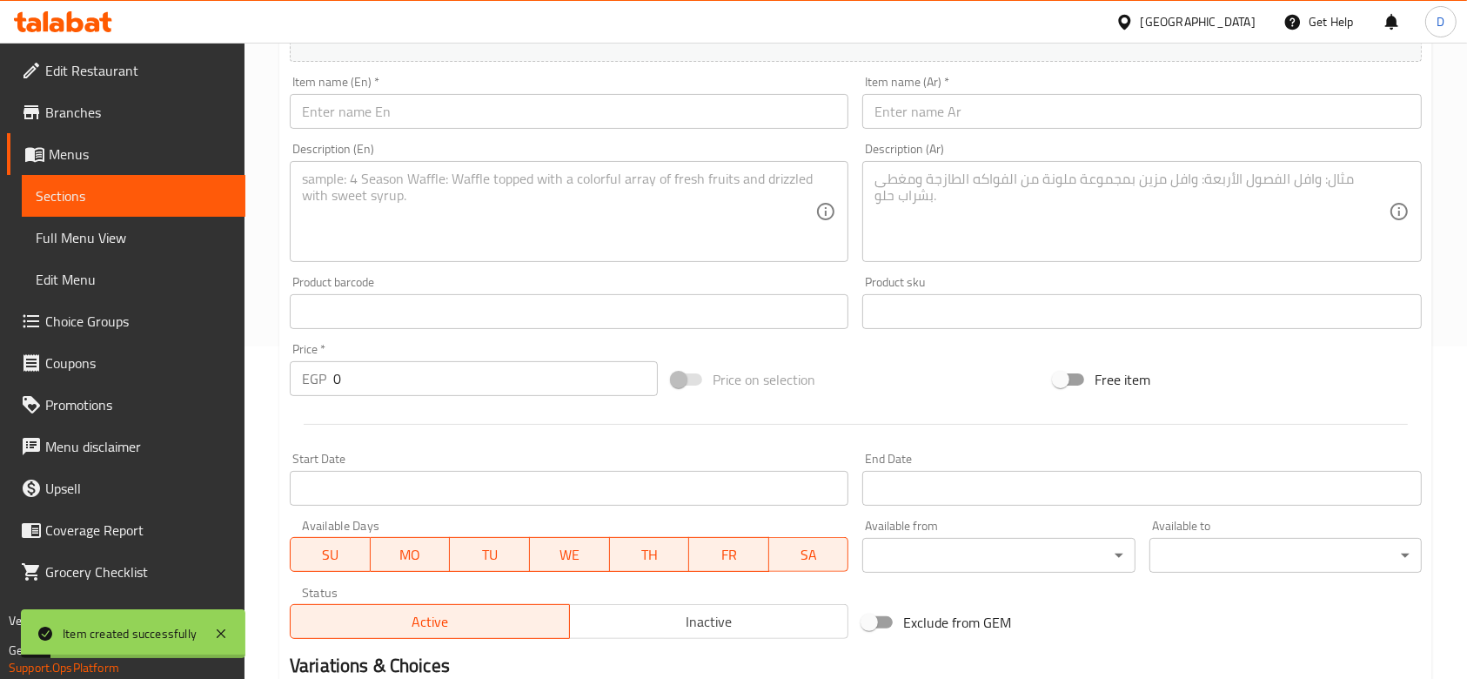
scroll to position [332, 0]
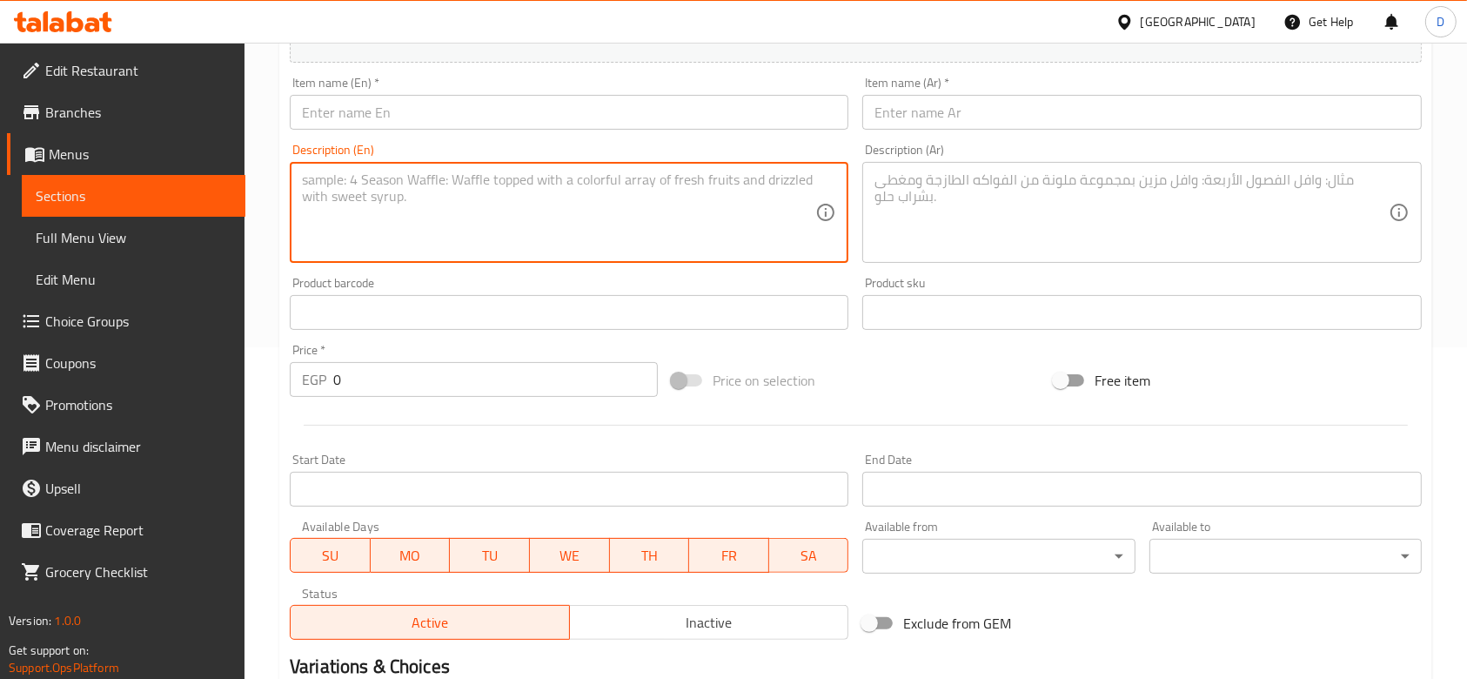
click at [397, 224] on textarea at bounding box center [558, 212] width 513 height 83
drag, startPoint x: 473, startPoint y: 185, endPoint x: 256, endPoint y: 177, distance: 217.7
click at [256, 177] on div "Home / Restaurants management / Menus / Sections / item / create Offers section…" at bounding box center [856, 304] width 1223 height 1187
type textarea "cold drink + moltencake"
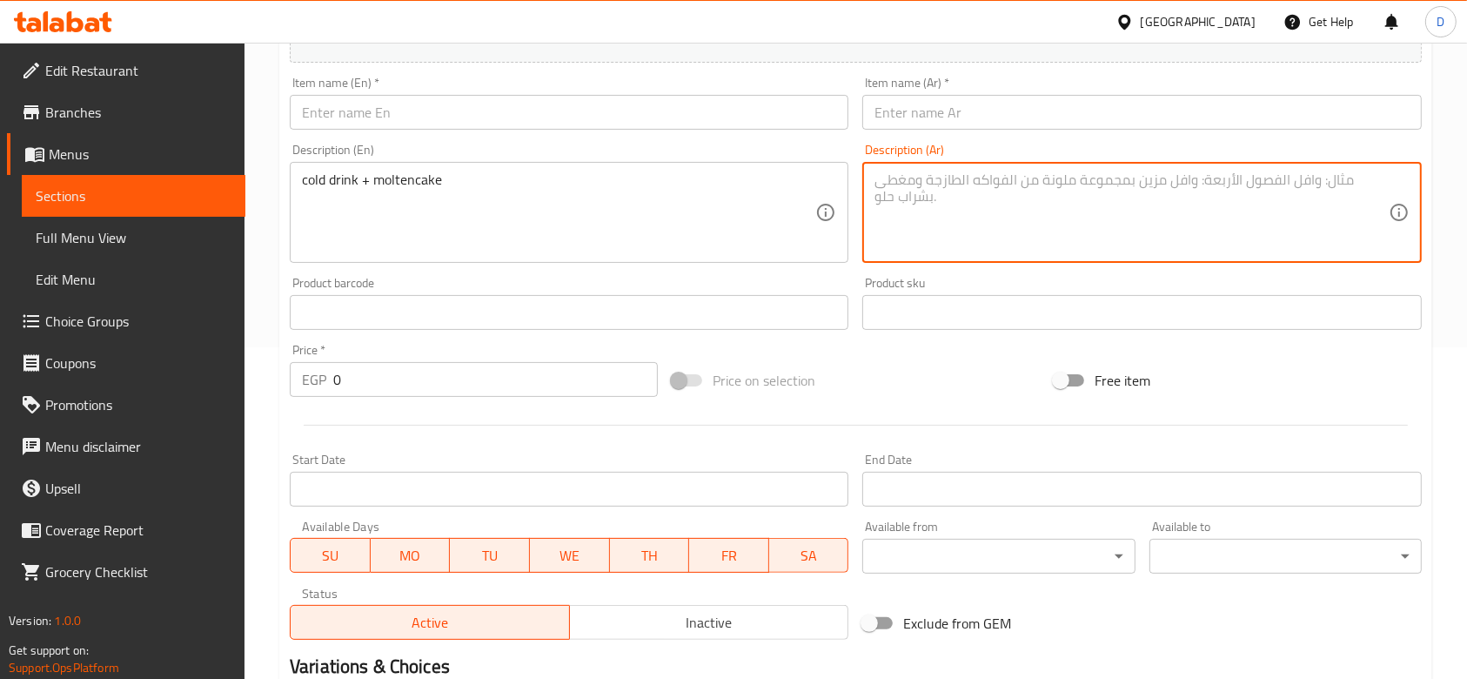
click at [940, 196] on textarea at bounding box center [1131, 212] width 513 height 83
paste textarea "مشروب بارد + كعكة ذائبة"
type textarea "مشروب بارد + كعكة ذائبة"
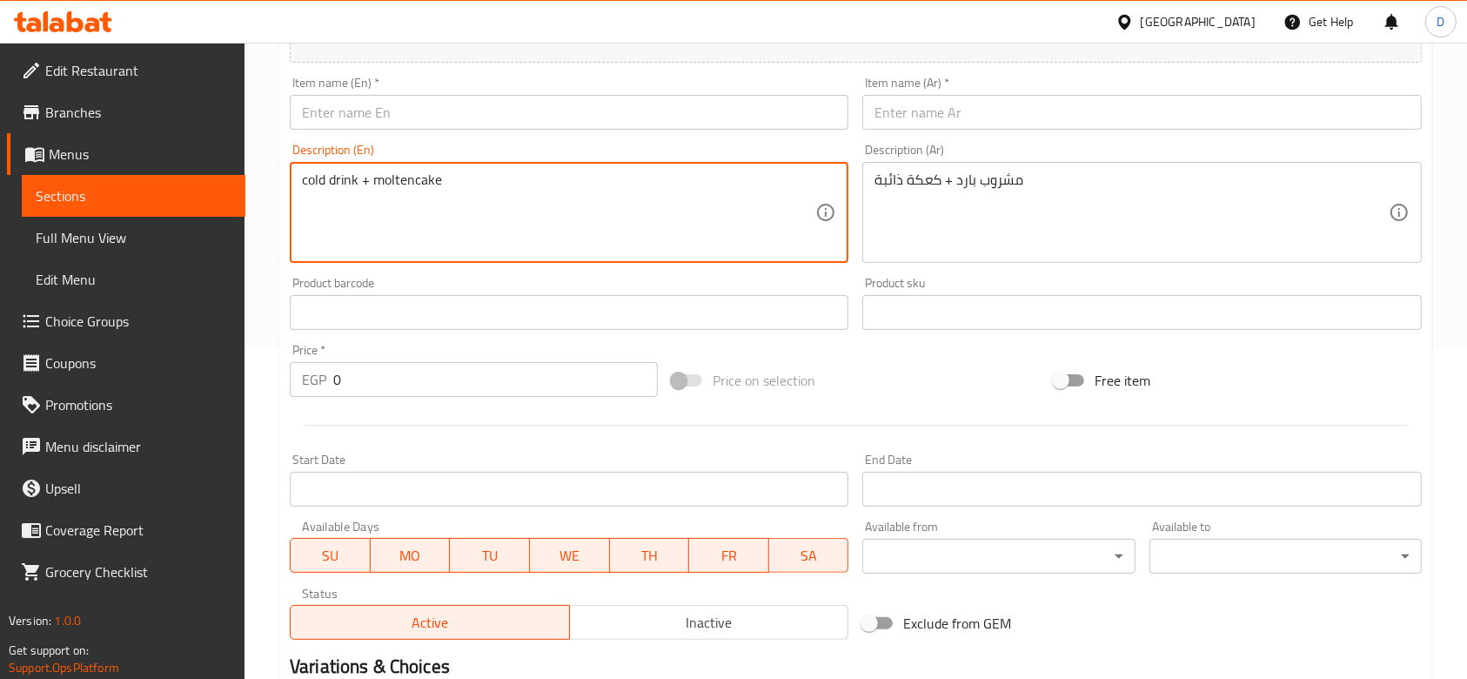
drag, startPoint x: 359, startPoint y: 192, endPoint x: 265, endPoint y: 191, distance: 94.0
paste textarea "cold drink + molten cake"
type textarea "cold drink + molten cake"
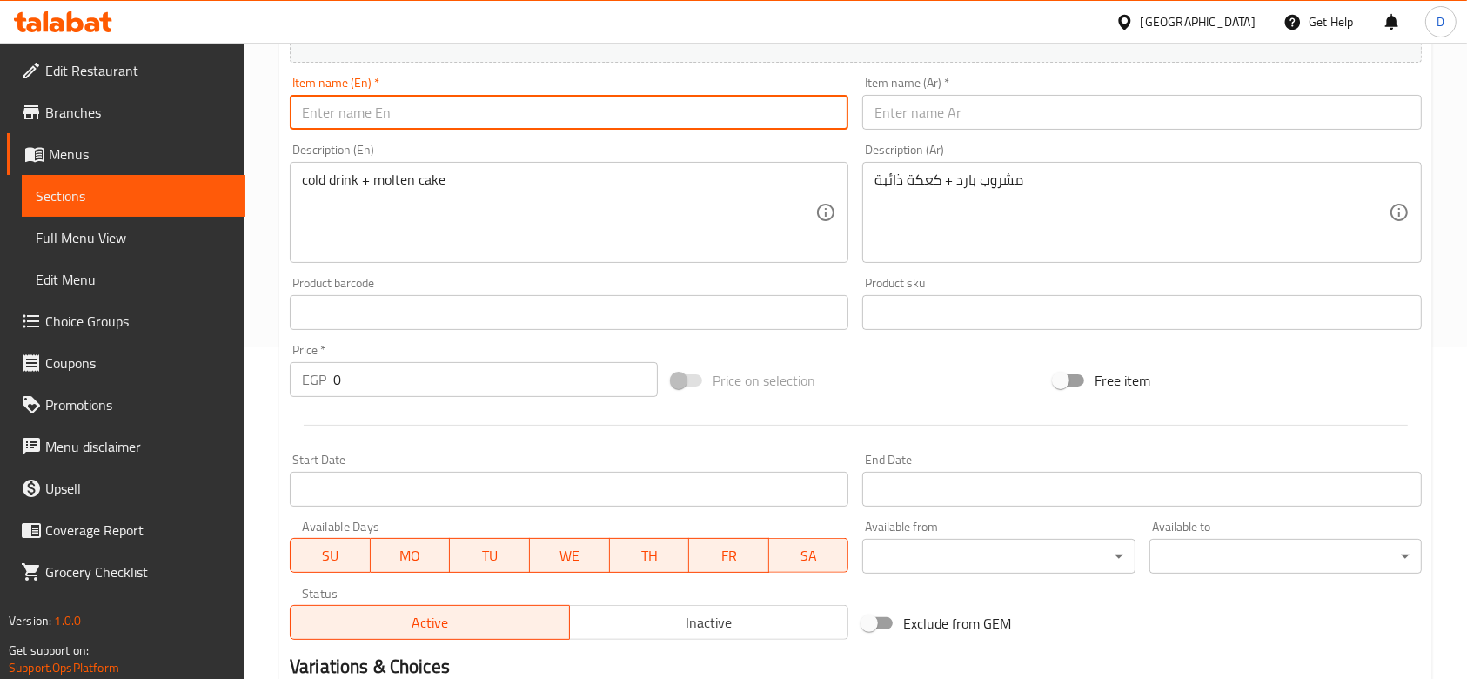
click at [446, 125] on input "text" at bounding box center [569, 112] width 559 height 35
drag, startPoint x: 359, startPoint y: 113, endPoint x: 263, endPoint y: 100, distance: 96.6
click at [263, 100] on div "Home / Restaurants management / Menus / Sections / item / create Offers section…" at bounding box center [856, 304] width 1223 height 1187
click at [393, 98] on input "Offer 1" at bounding box center [569, 112] width 559 height 35
type input "Offer 3"
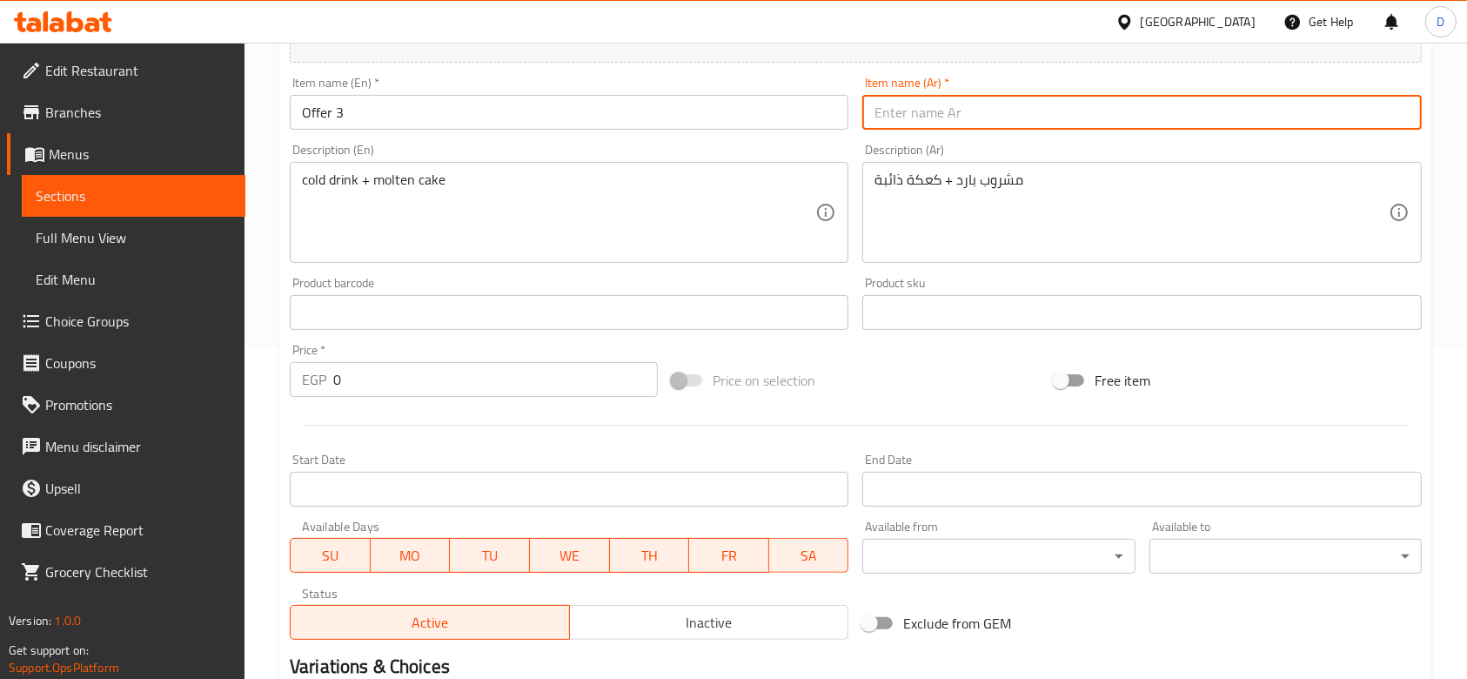
click at [939, 128] on input "text" at bounding box center [1141, 112] width 559 height 35
drag, startPoint x: 929, startPoint y: 109, endPoint x: 869, endPoint y: 109, distance: 60.1
click at [869, 109] on input "عرض المصيف ١" at bounding box center [1141, 112] width 559 height 35
drag, startPoint x: 878, startPoint y: 115, endPoint x: 865, endPoint y: 109, distance: 14.4
click at [865, 109] on input "عرض ١" at bounding box center [1141, 112] width 559 height 35
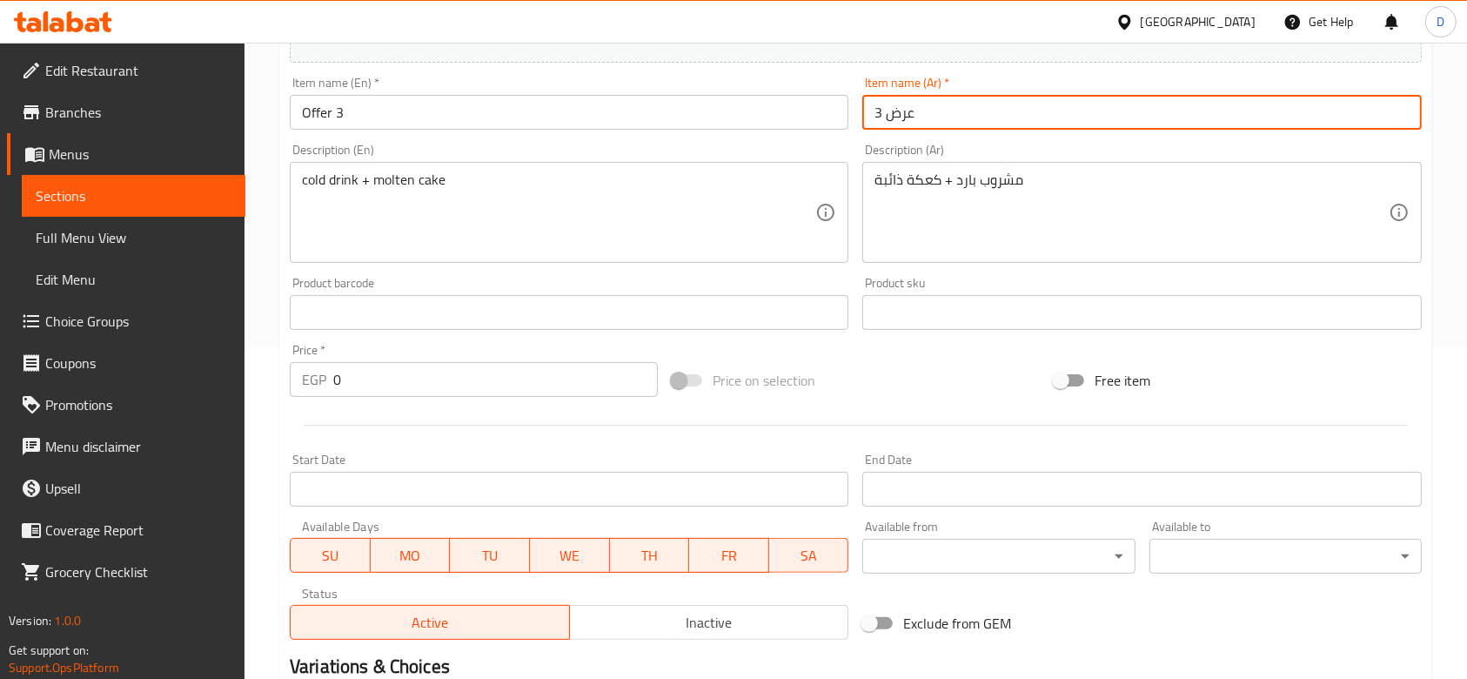
type input "عرض 3"
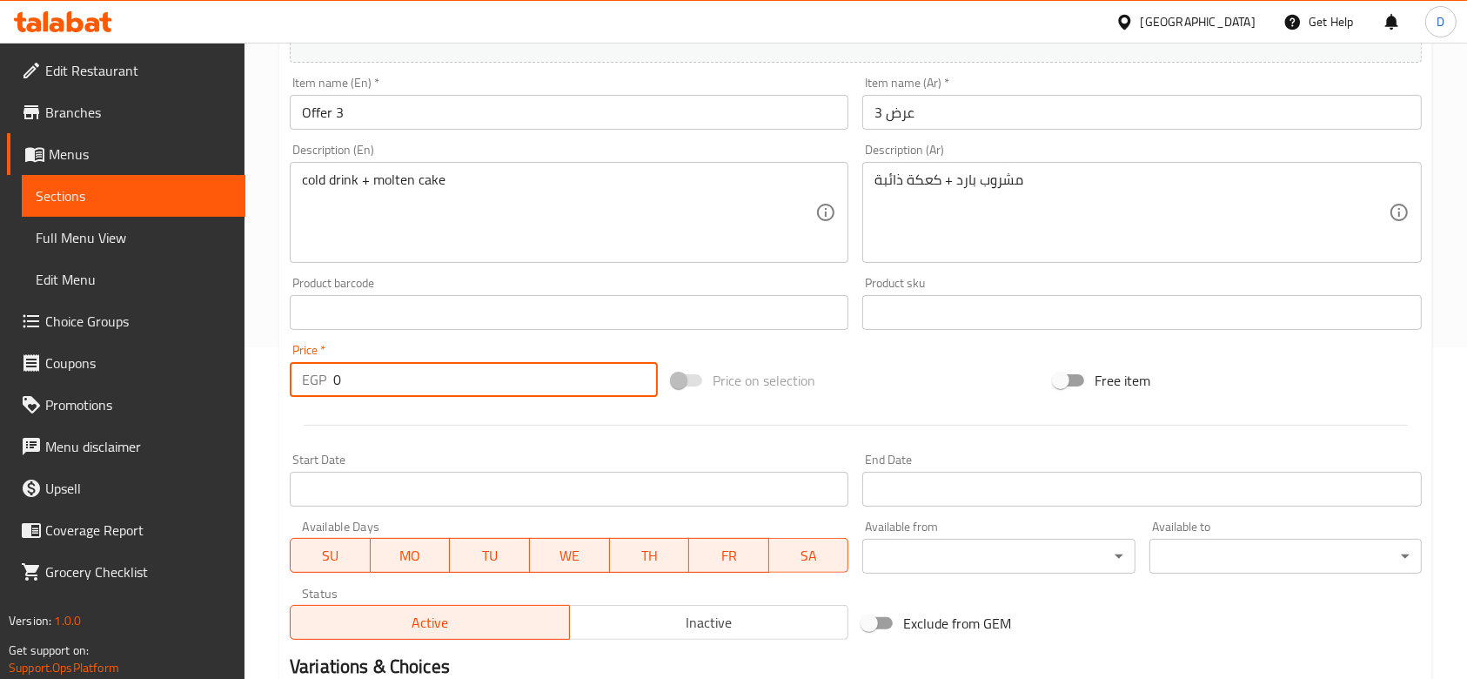
click at [553, 393] on input "0" at bounding box center [495, 379] width 325 height 35
type input "140"
click at [962, 378] on div "Price on selection" at bounding box center [856, 380] width 382 height 47
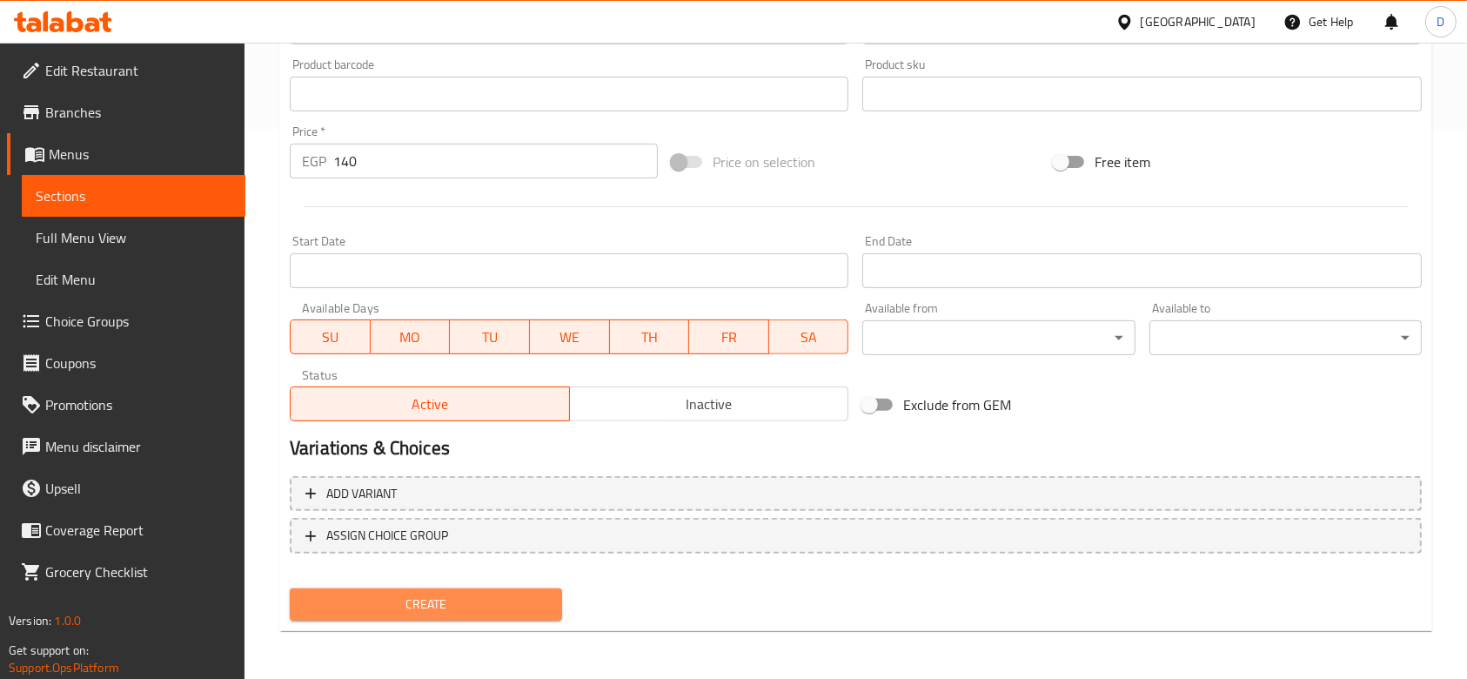
click at [506, 508] on span "Create" at bounding box center [426, 605] width 245 height 22
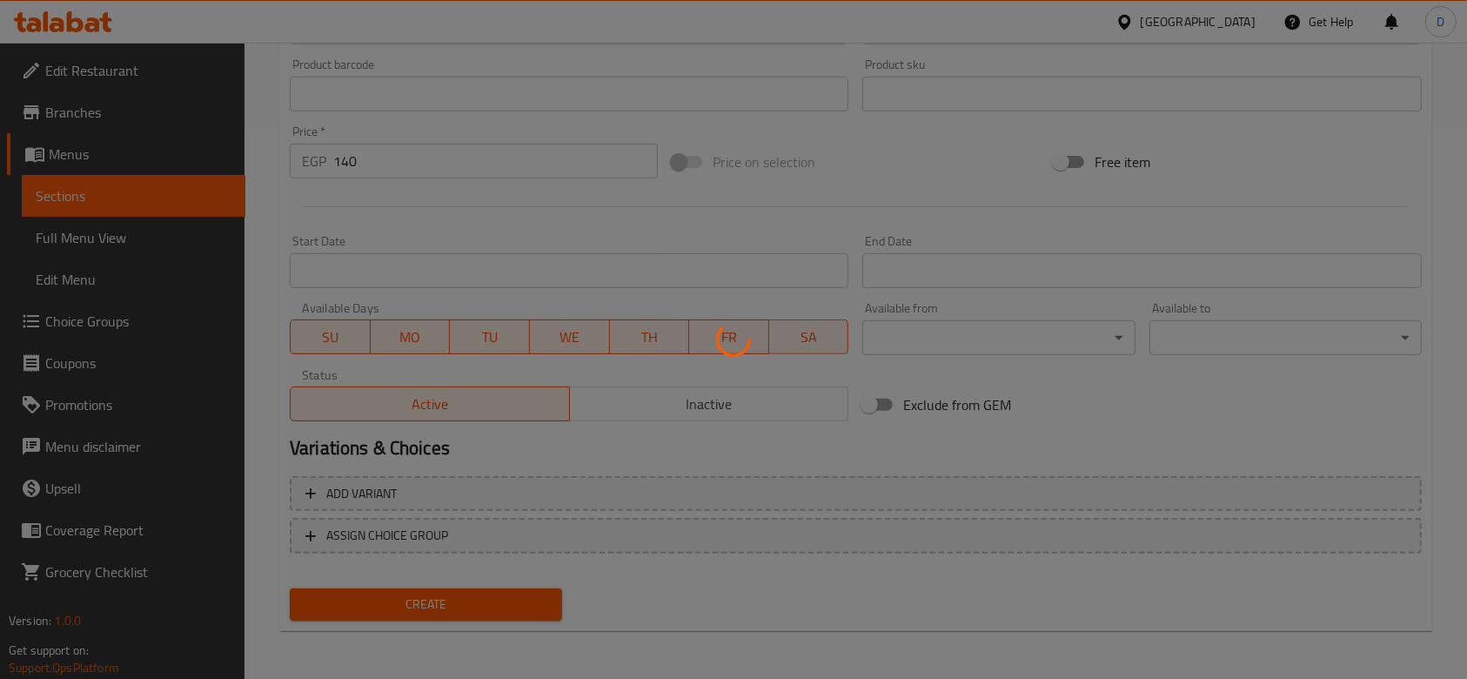
type input "0"
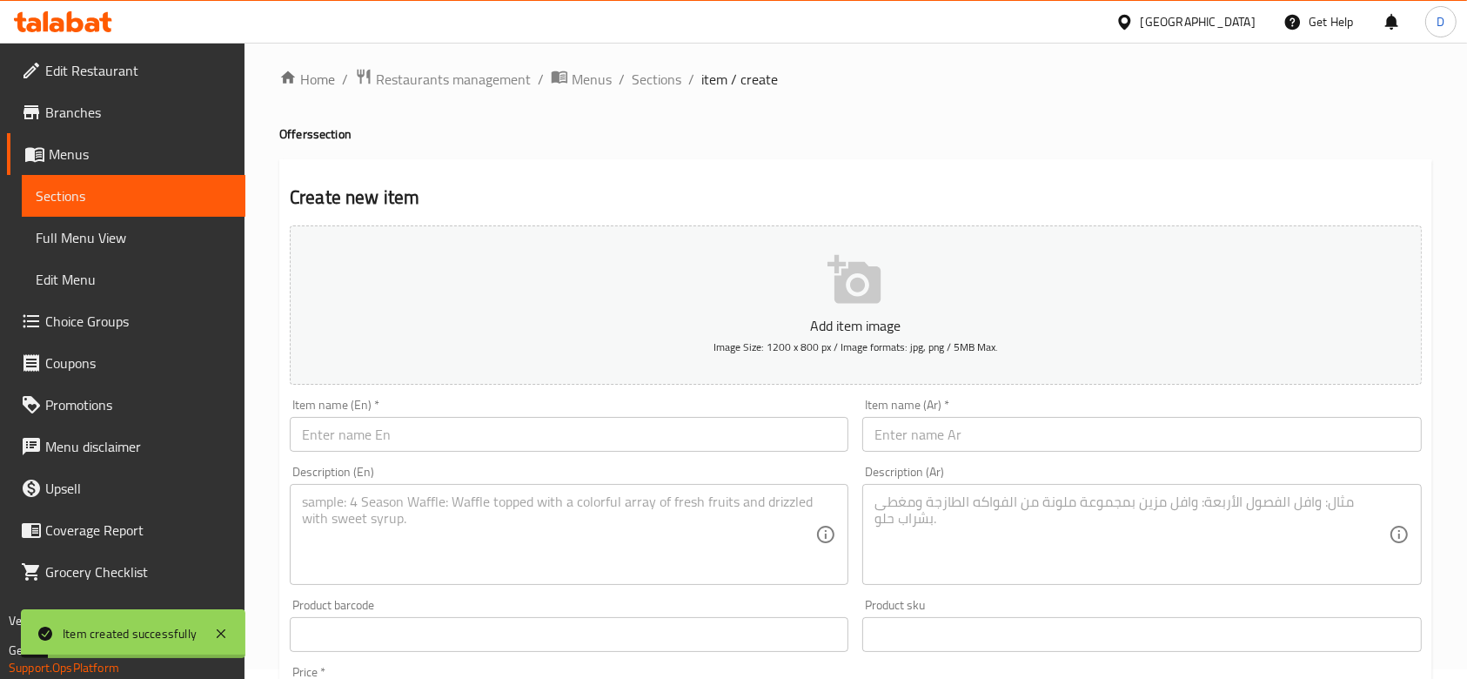
scroll to position [0, 0]
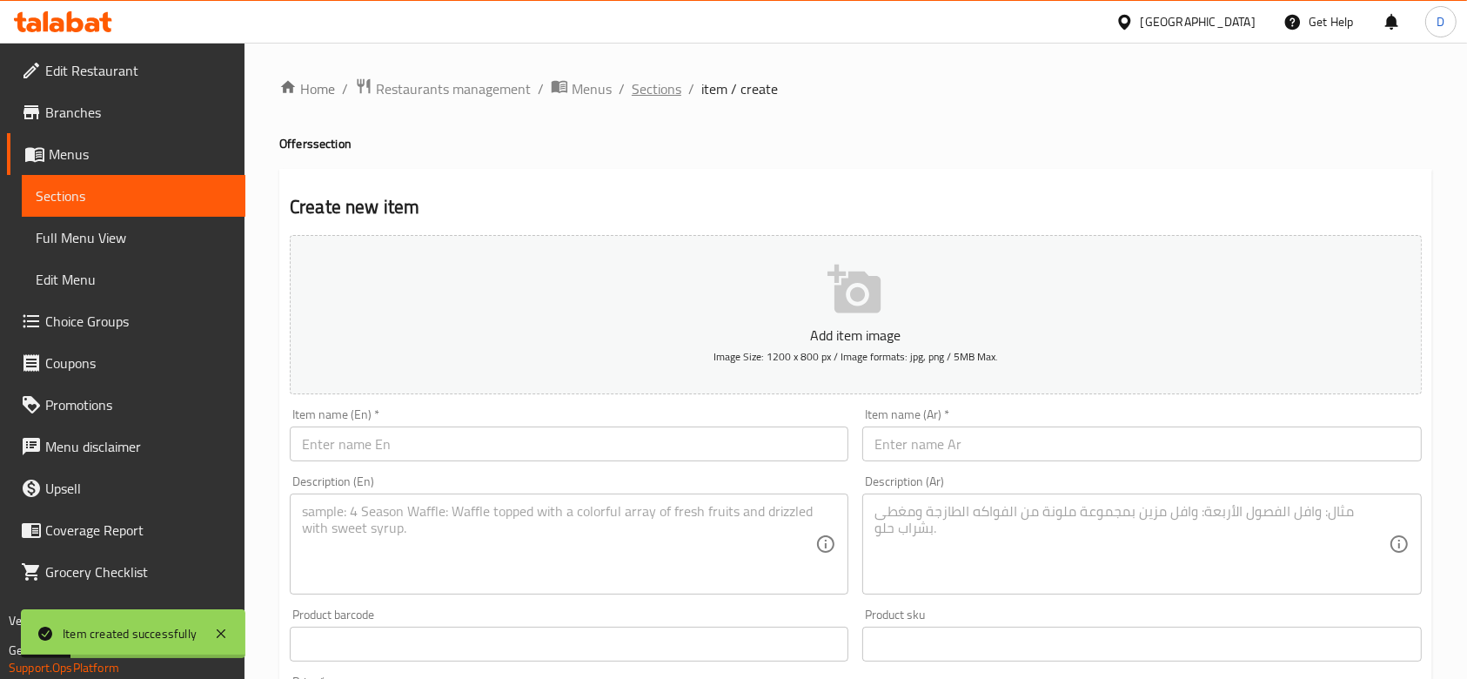
click at [651, 82] on span "Sections" at bounding box center [657, 88] width 50 height 21
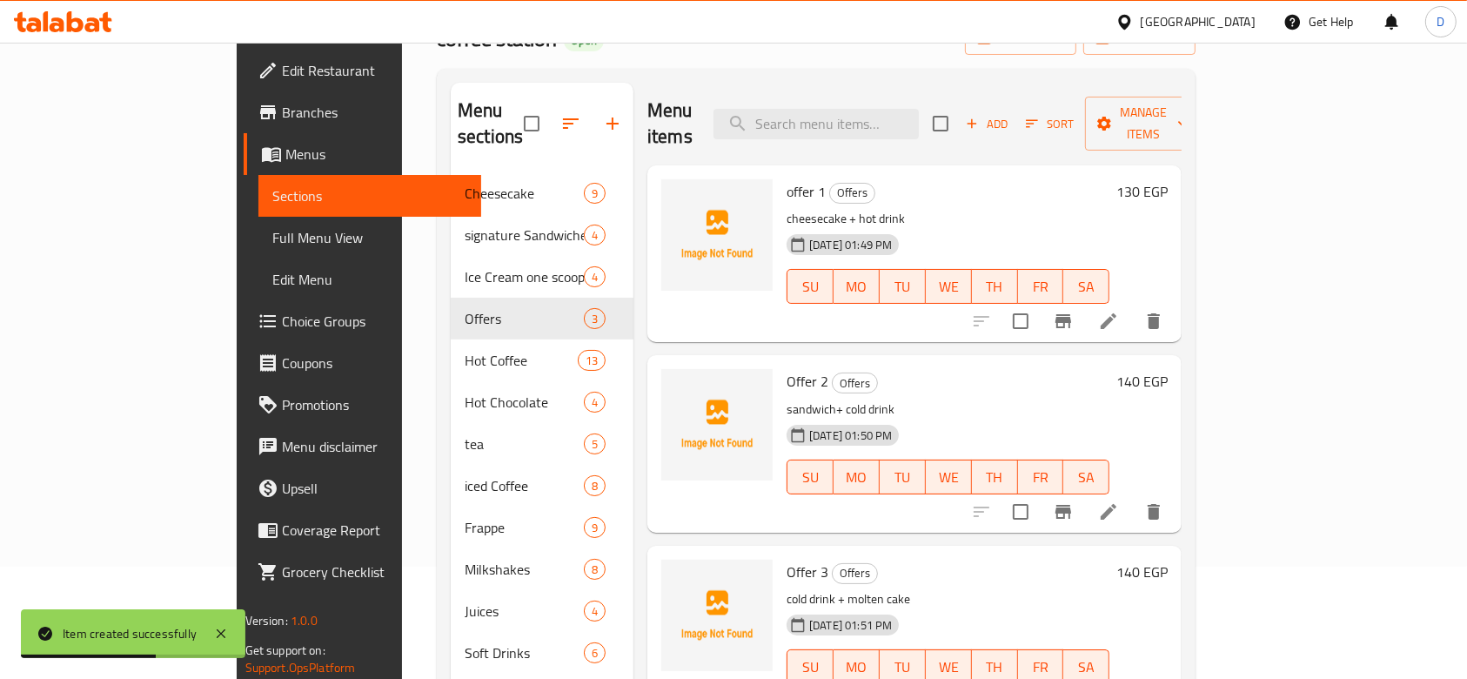
scroll to position [102, 0]
